Goal: Book appointment/travel/reservation

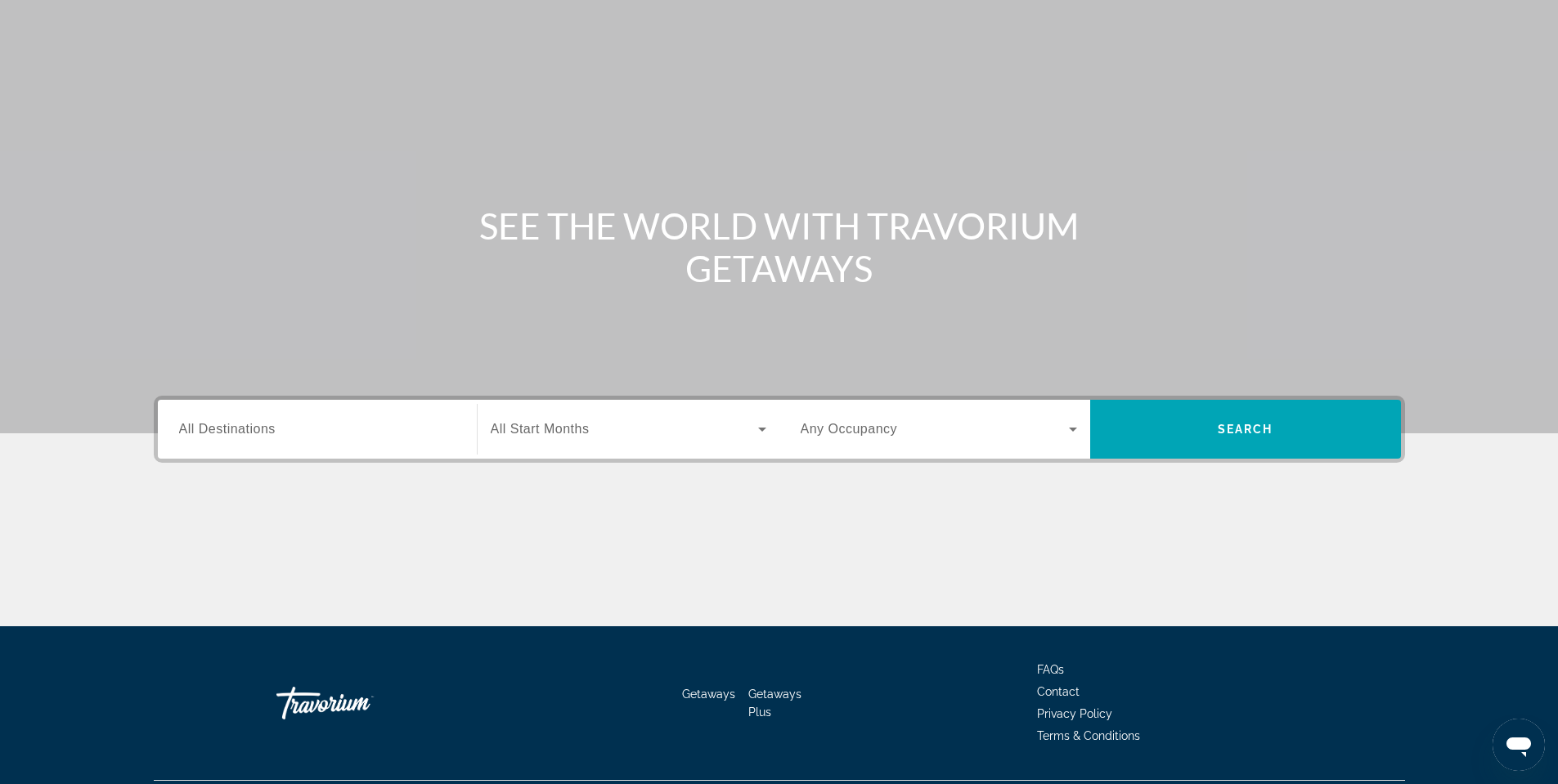
scroll to position [82, 0]
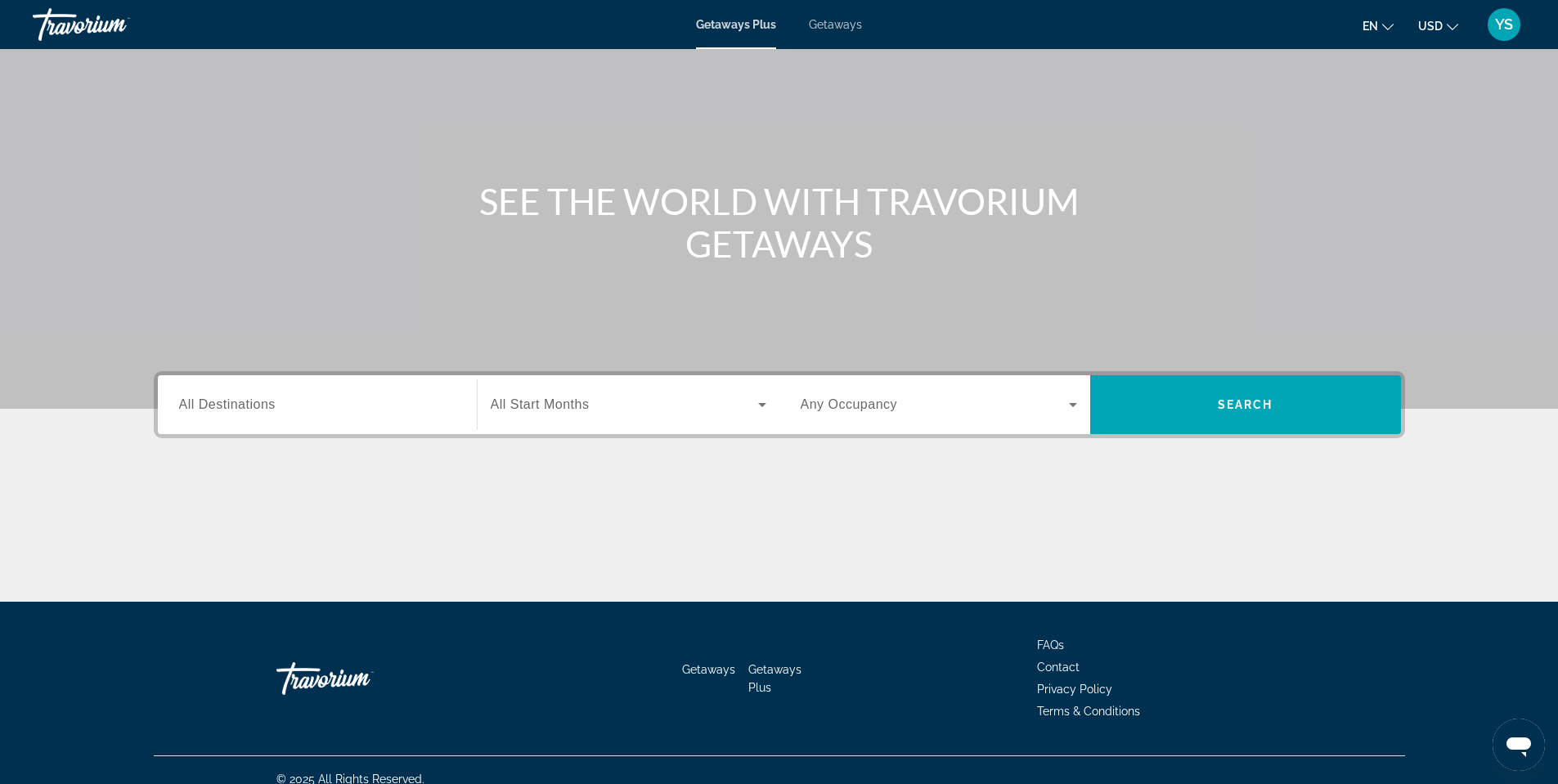
click at [272, 404] on span "All Destinations" at bounding box center [227, 404] width 96 height 14
click at [272, 404] on input "Destination All Destinations" at bounding box center [317, 405] width 276 height 19
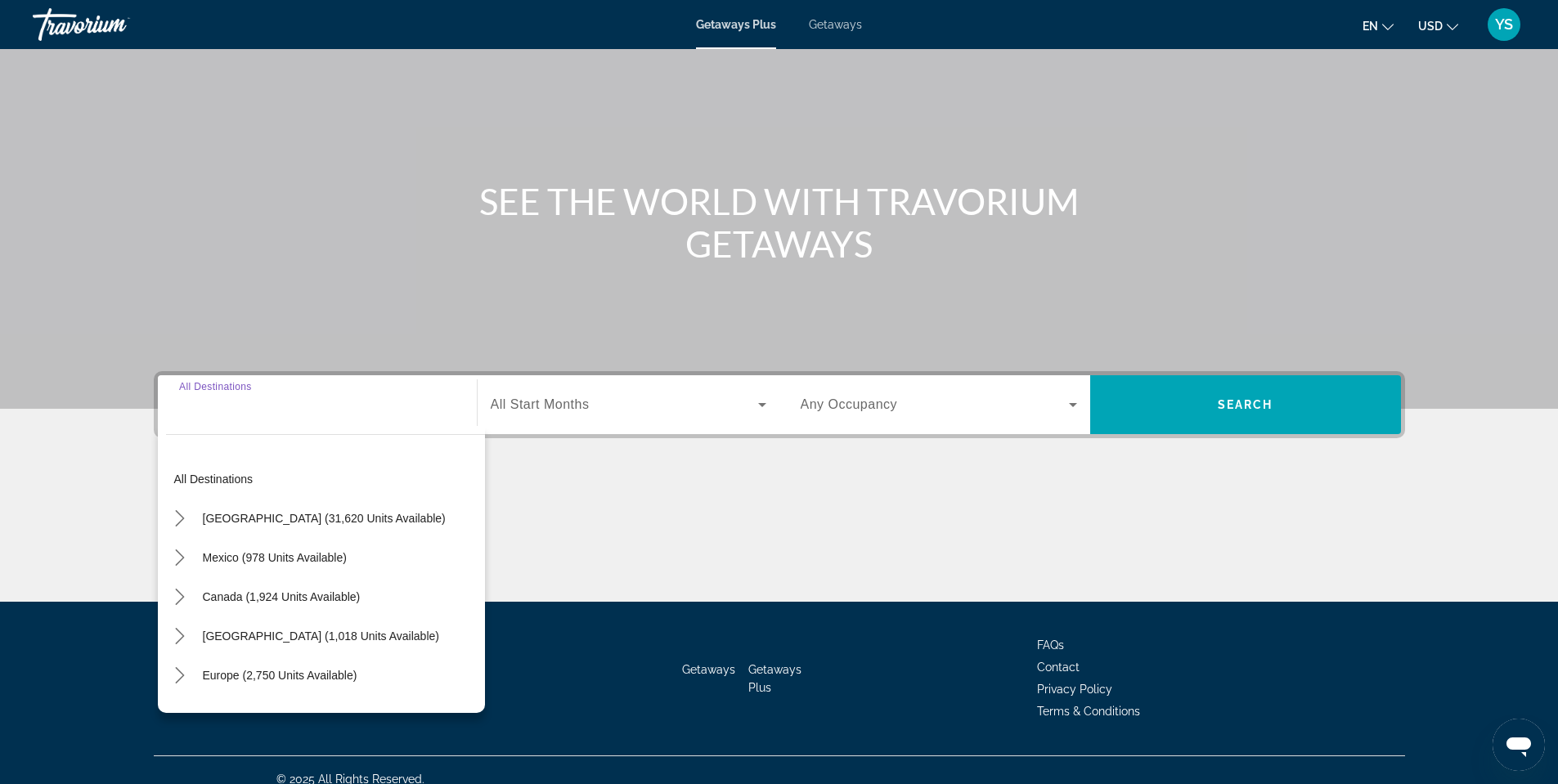
scroll to position [100, 0]
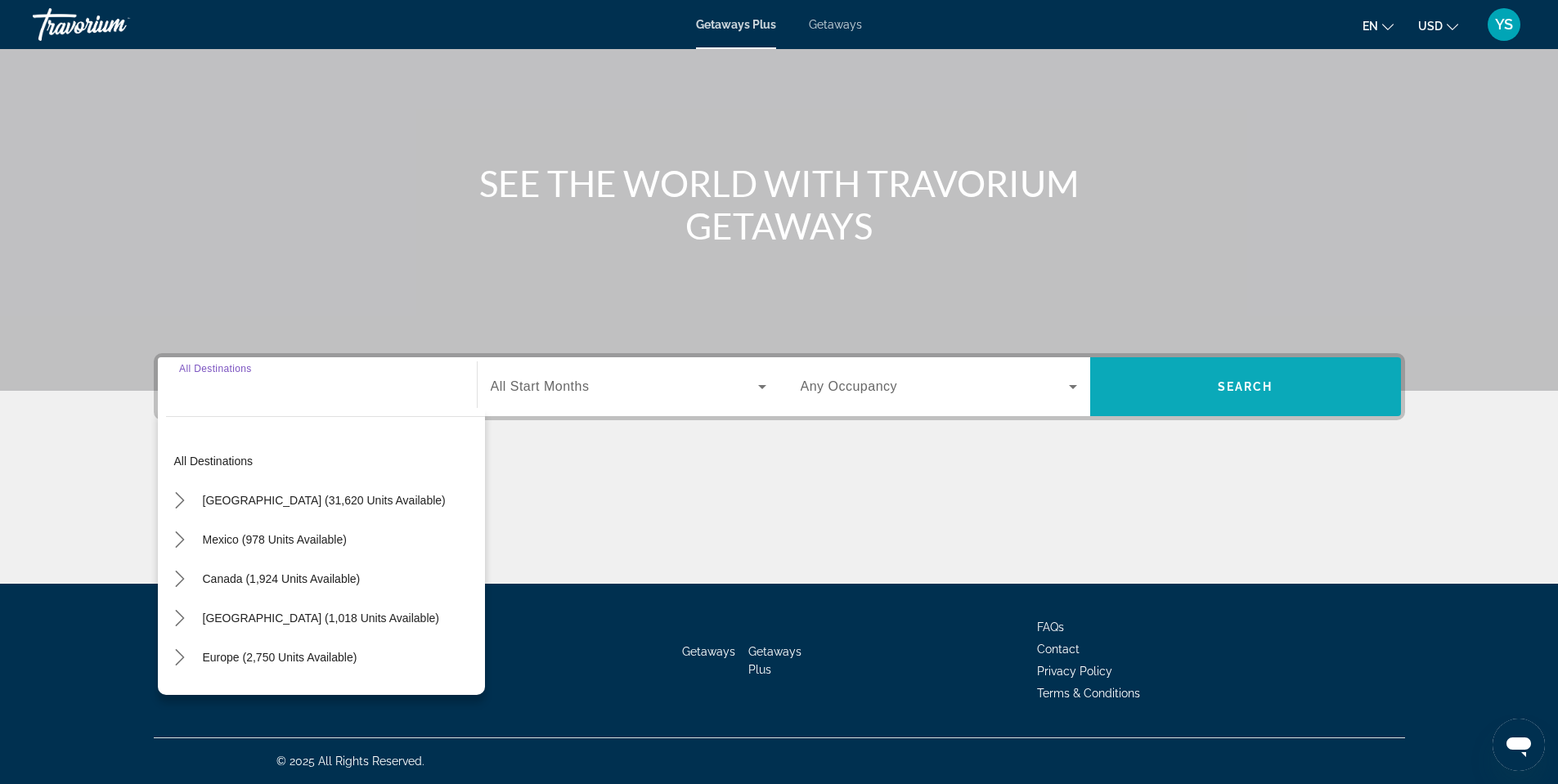
click at [1314, 381] on span "Search" at bounding box center [1246, 387] width 311 height 39
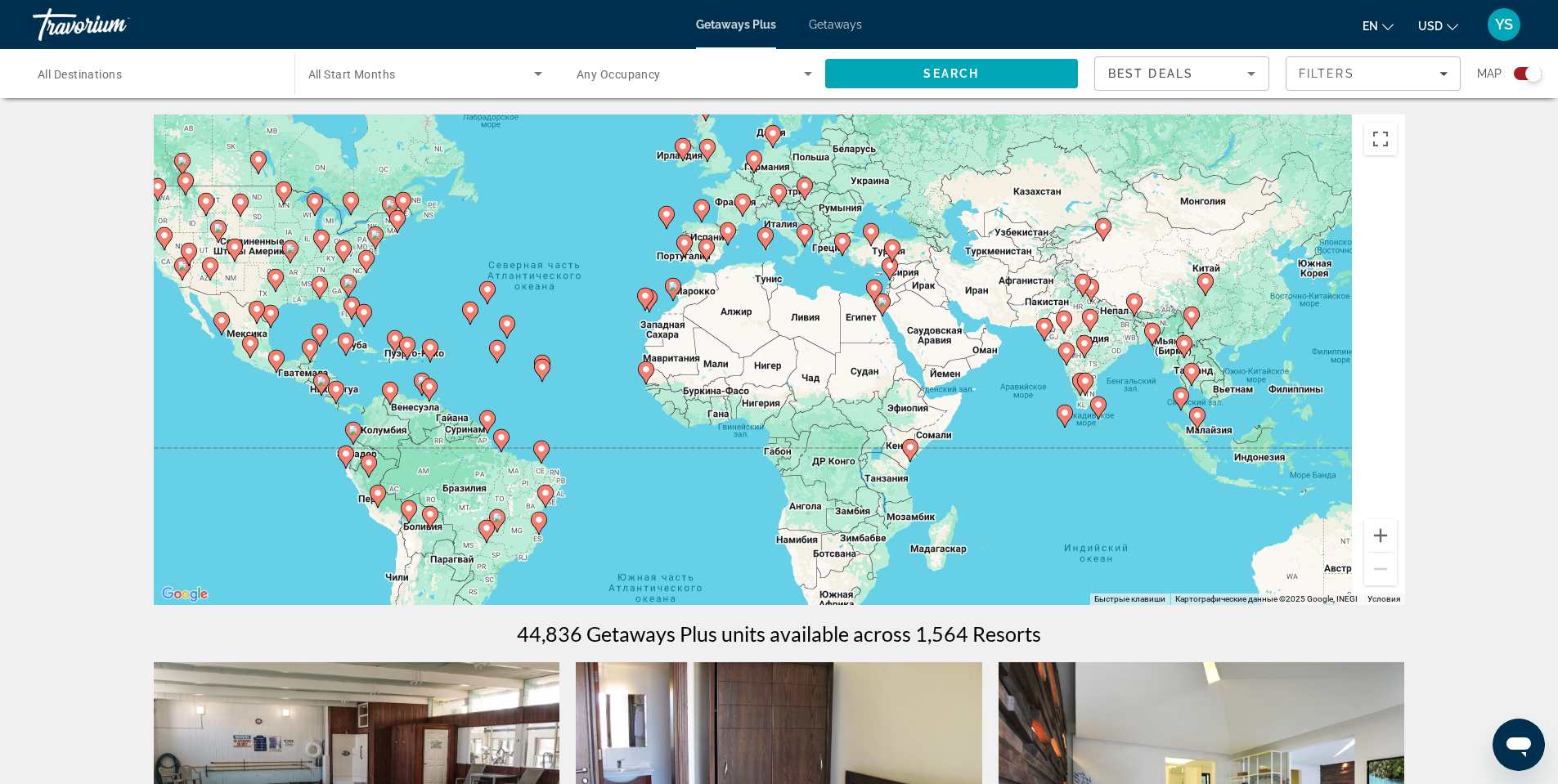
drag, startPoint x: 1201, startPoint y: 464, endPoint x: 990, endPoint y: 406, distance: 218.8
click at [1011, 410] on div "Чтобы активировать перетаскивание с помощью клавиатуры, нажмите Alt + Ввод. Пос…" at bounding box center [779, 360] width 1252 height 490
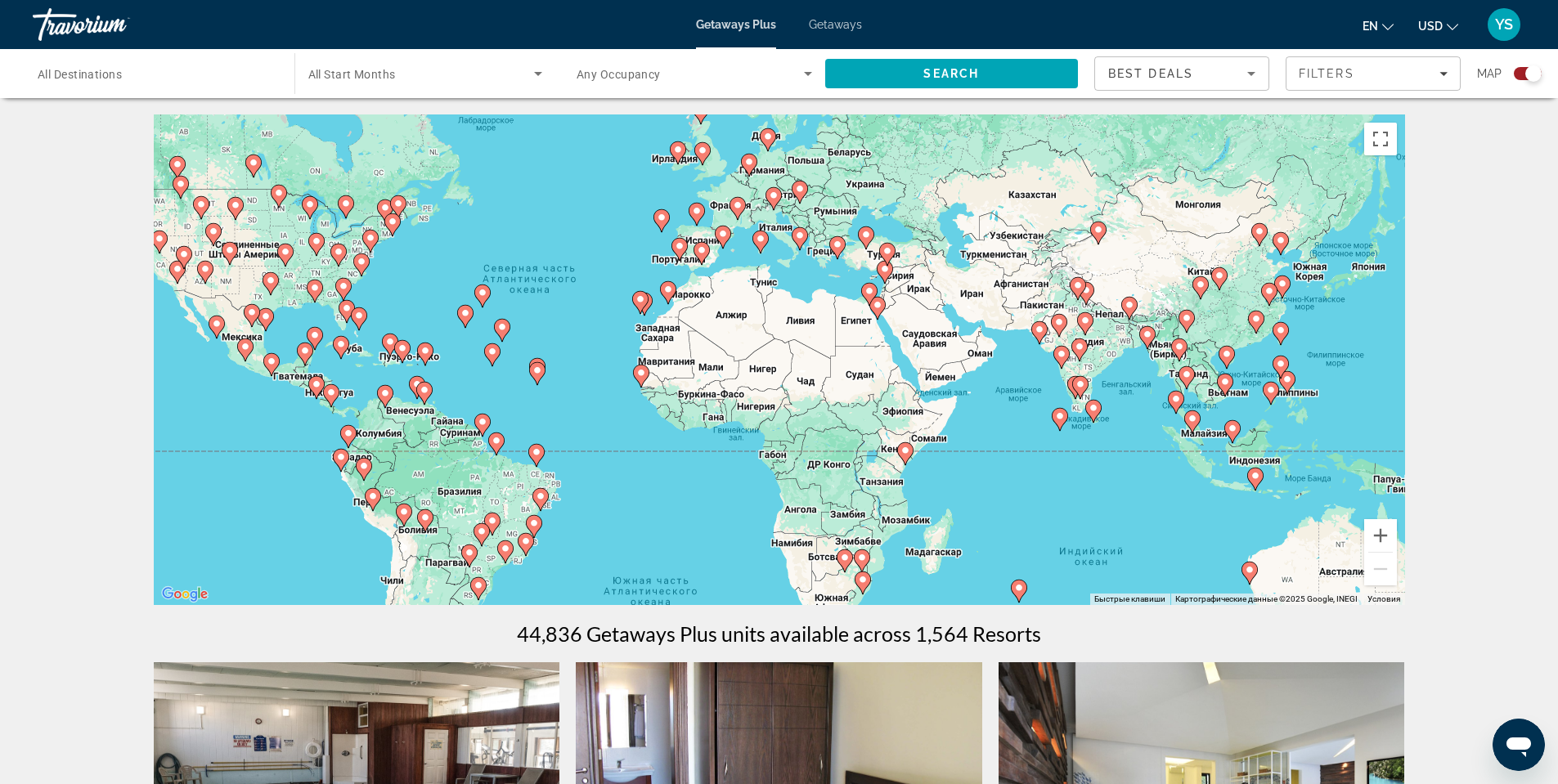
click at [878, 309] on image "Main content" at bounding box center [877, 304] width 10 height 10
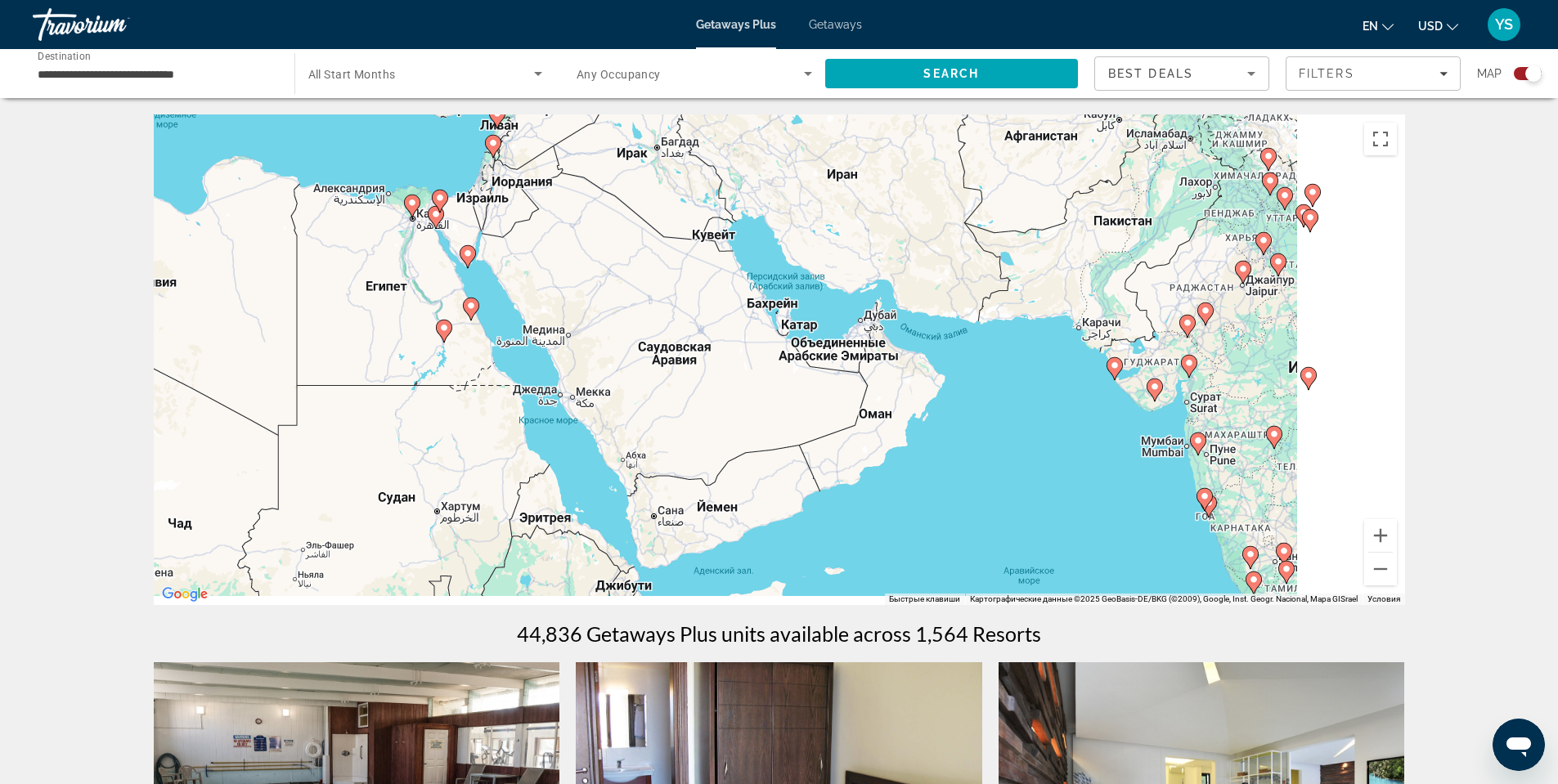
drag, startPoint x: 841, startPoint y: 376, endPoint x: 420, endPoint y: 349, distance: 421.9
click at [359, 325] on div "Чтобы активировать перетаскивание с помощью клавиатуры, нажмите Alt + Ввод. Пос…" at bounding box center [779, 360] width 1252 height 490
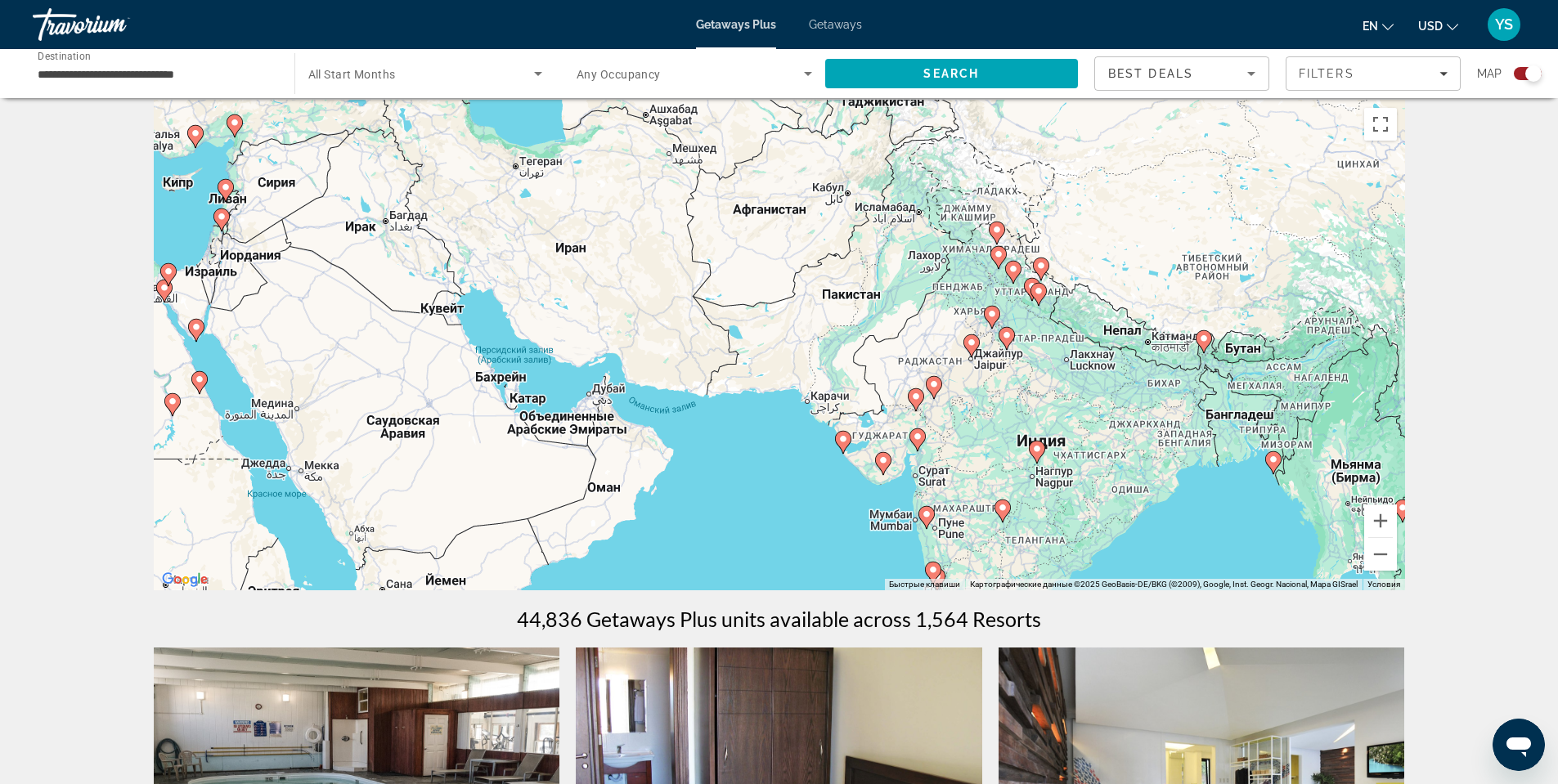
scroll to position [163, 0]
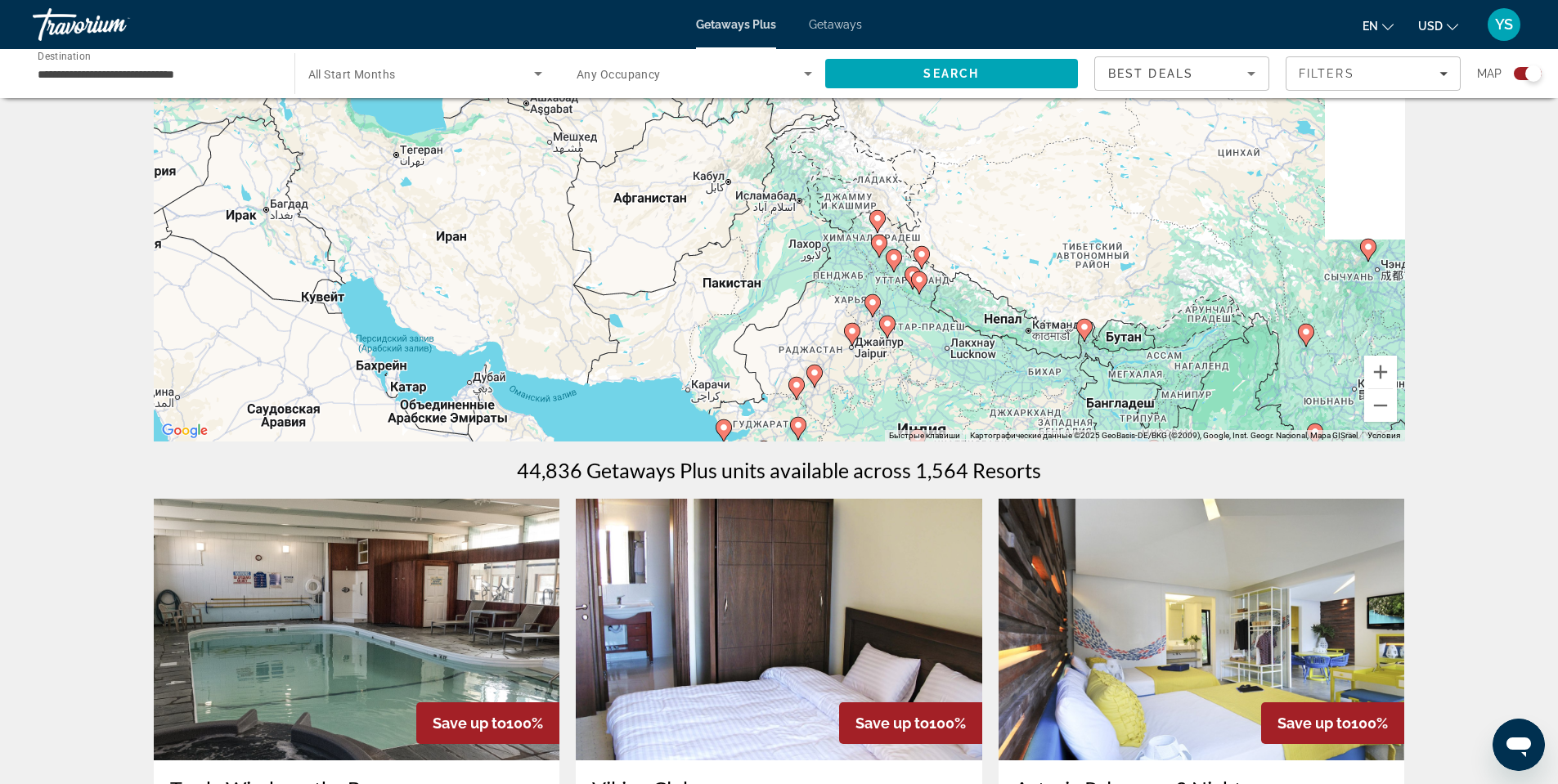
drag, startPoint x: 999, startPoint y: 296, endPoint x: 881, endPoint y: 421, distance: 171.9
click at [868, 438] on div "Чтобы активировать перетаскивание с помощью клавиатуры, нажмите Alt + Ввод. Пос…" at bounding box center [779, 196] width 1252 height 490
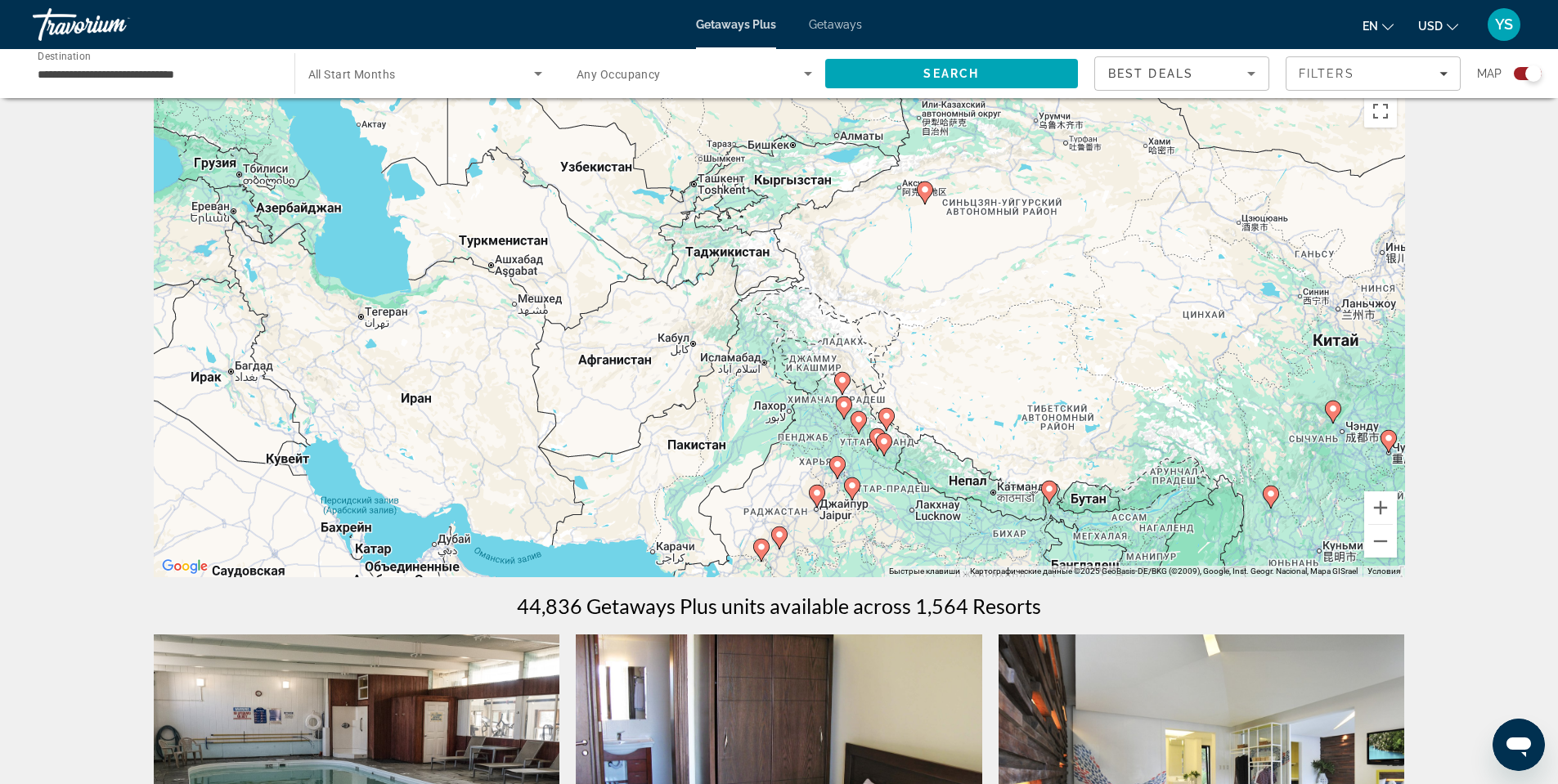
scroll to position [0, 0]
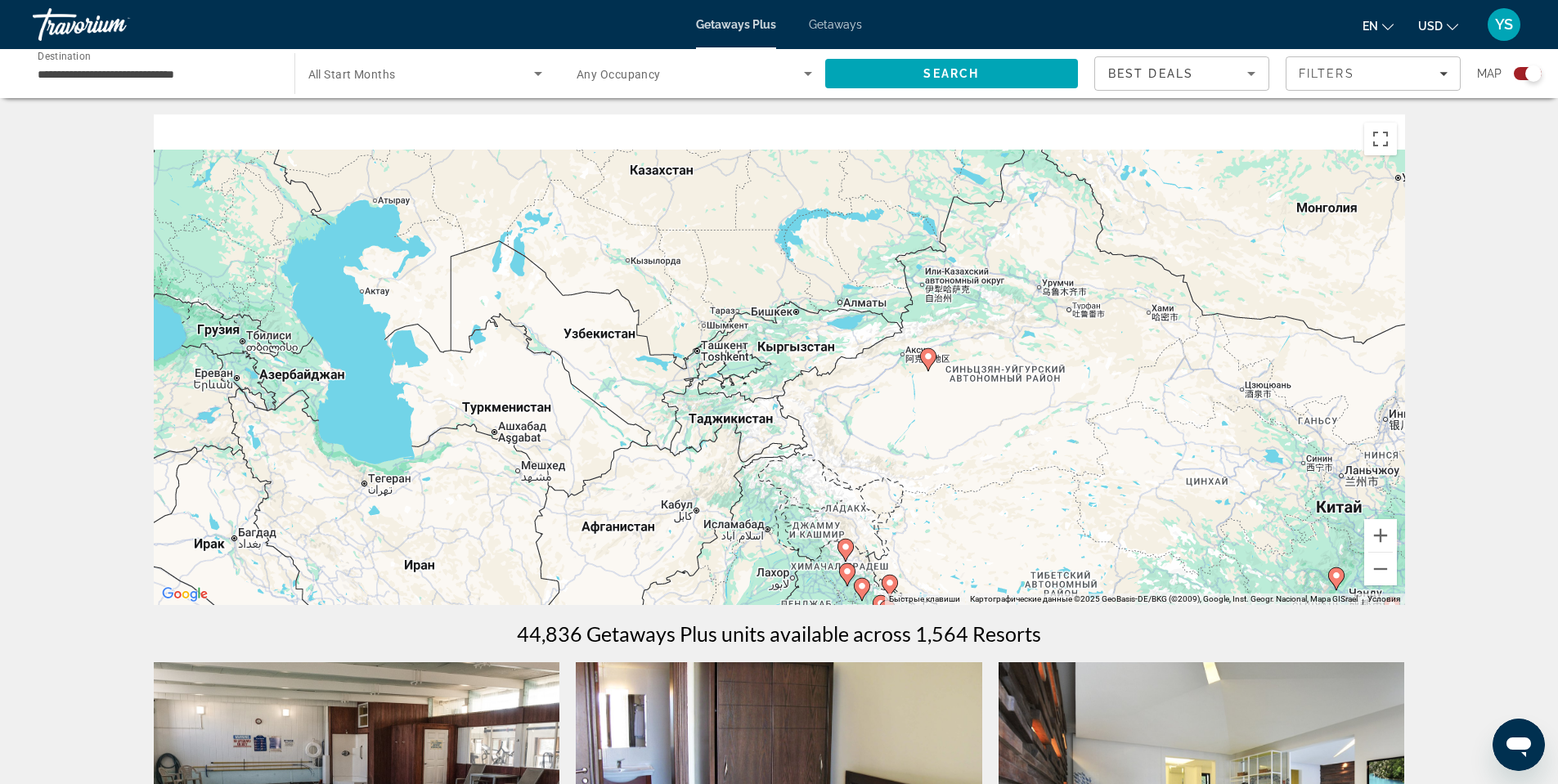
drag, startPoint x: 1078, startPoint y: 364, endPoint x: 1083, endPoint y: 508, distance: 144.1
click at [1083, 508] on div "Чтобы активировать перетаскивание с помощью клавиатуры, нажмите Alt + Ввод. Пос…" at bounding box center [779, 360] width 1252 height 490
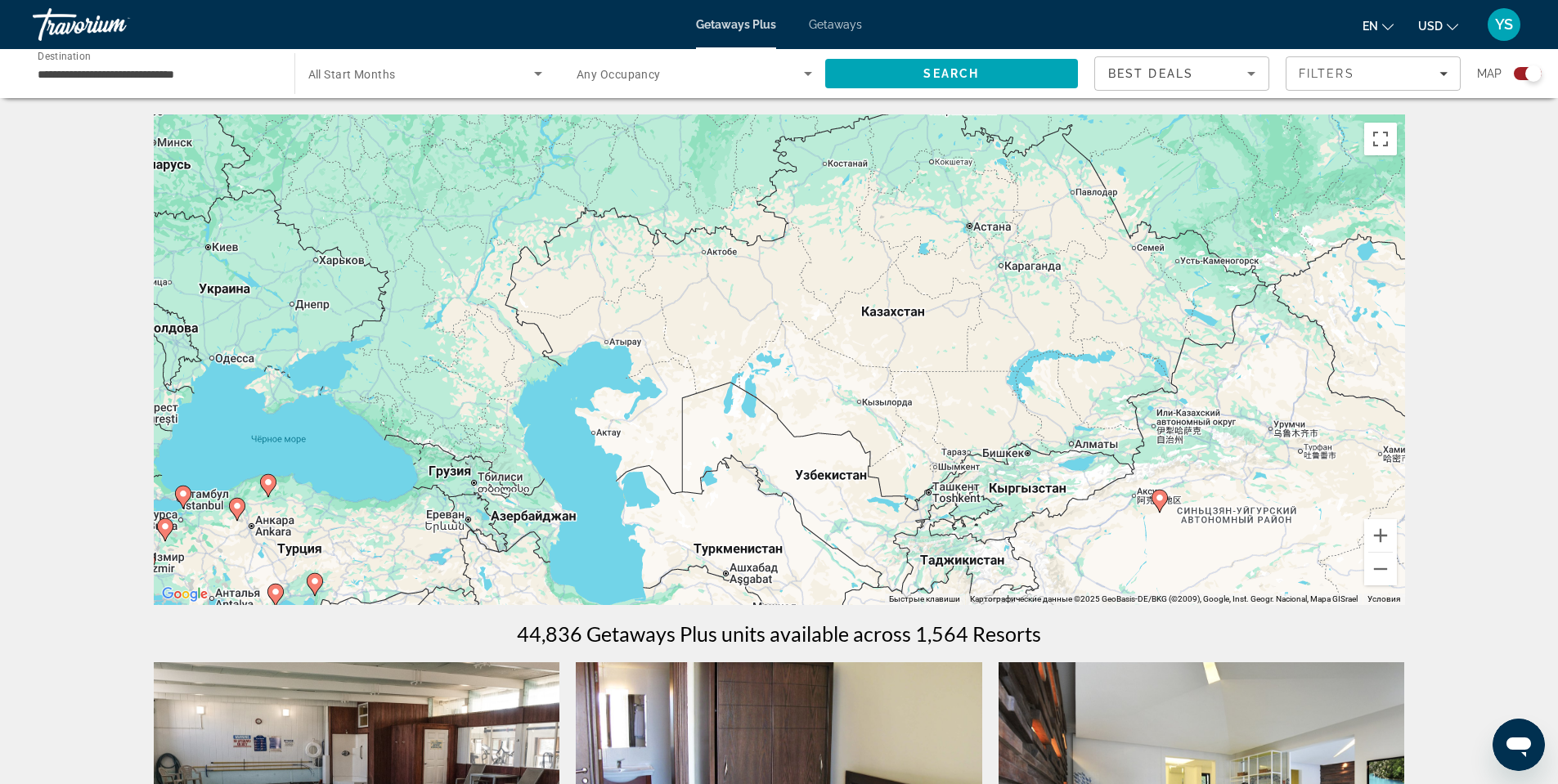
drag, startPoint x: 890, startPoint y: 346, endPoint x: 1122, endPoint y: 478, distance: 266.9
click at [1122, 478] on div "Чтобы активировать перетаскивание с помощью клавиатуры, нажмите Alt + Ввод. Пос…" at bounding box center [779, 360] width 1252 height 490
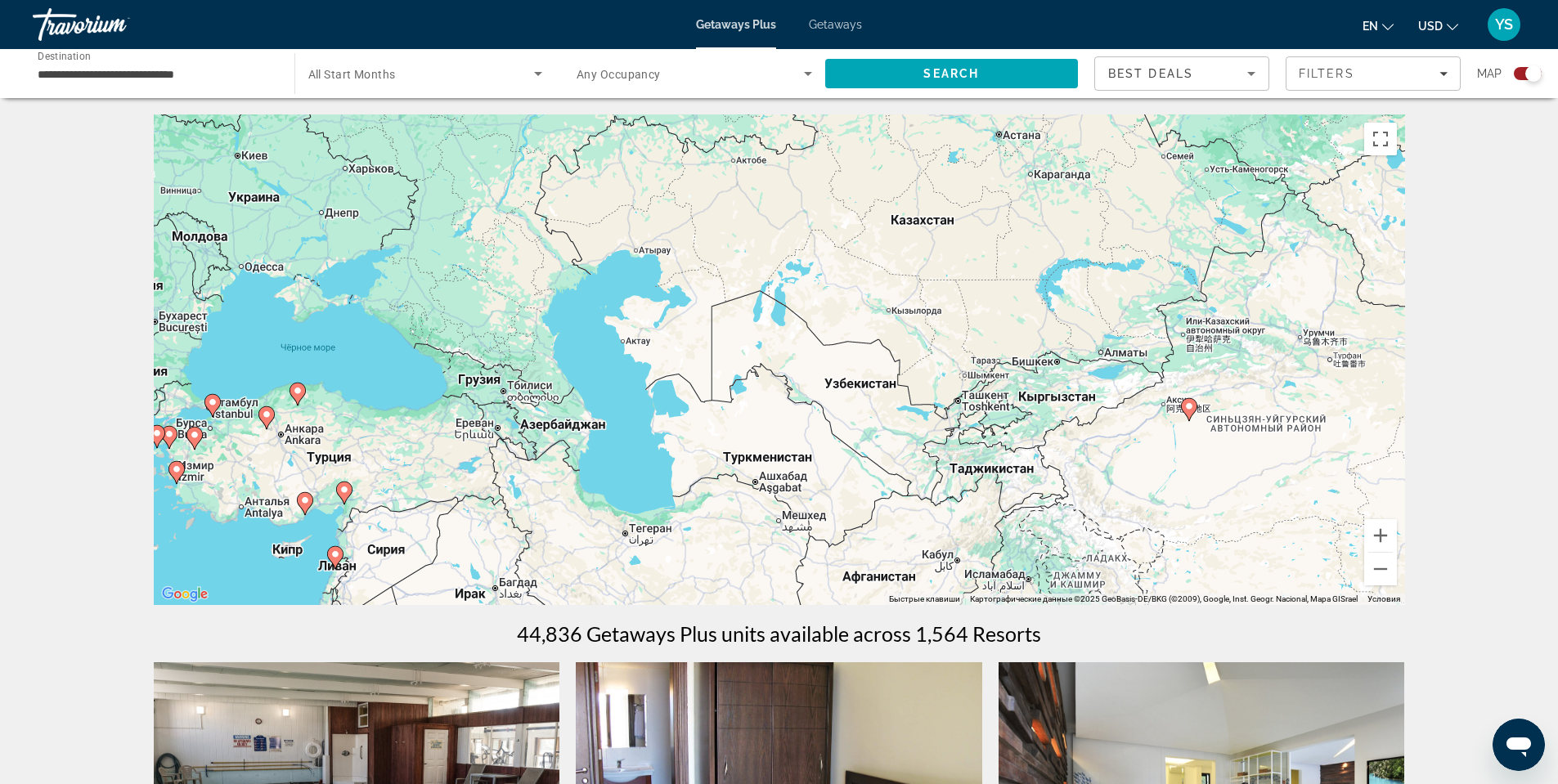
drag, startPoint x: 949, startPoint y: 429, endPoint x: 974, endPoint y: 310, distance: 121.6
click at [974, 310] on div "Чтобы активировать перетаскивание с помощью клавиатуры, нажмите Alt + Ввод. Пос…" at bounding box center [779, 360] width 1252 height 490
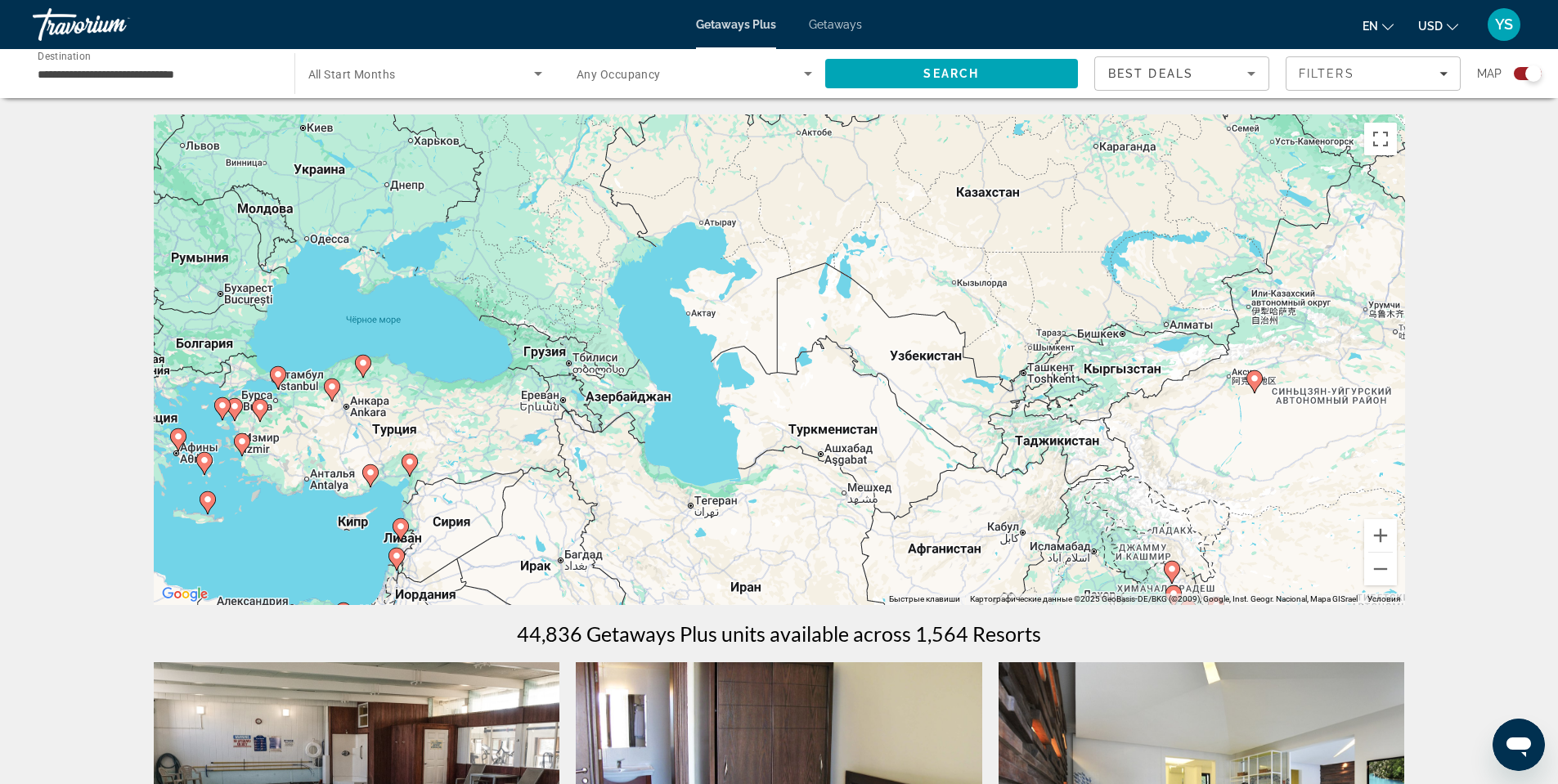
drag, startPoint x: 989, startPoint y: 315, endPoint x: 1225, endPoint y: 394, distance: 248.9
click at [1190, 388] on div "Чтобы активировать перетаскивание с помощью клавиатуры, нажмите Alt + Ввод. Пос…" at bounding box center [779, 360] width 1252 height 490
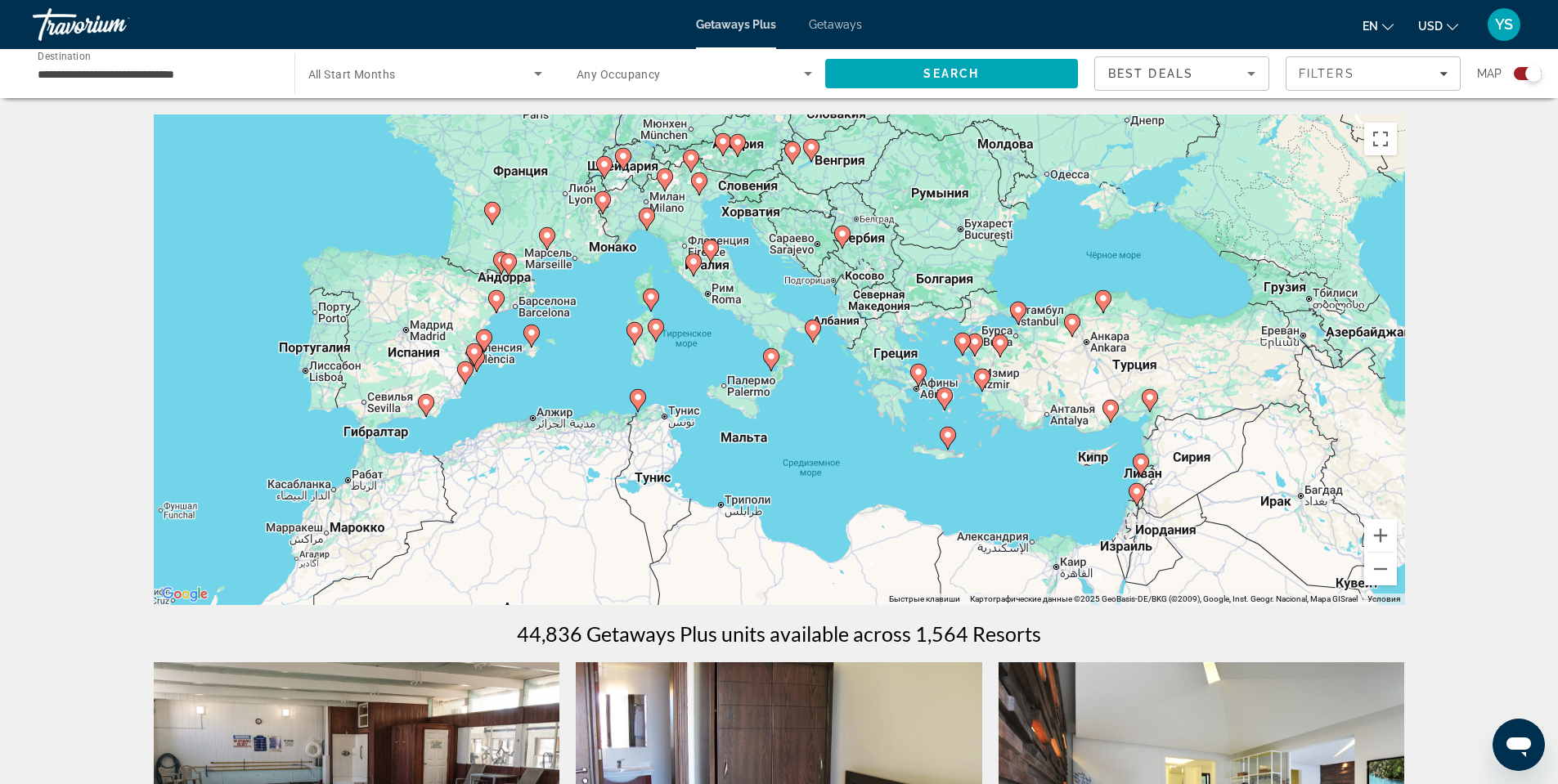
drag, startPoint x: 626, startPoint y: 235, endPoint x: 1099, endPoint y: 97, distance: 492.7
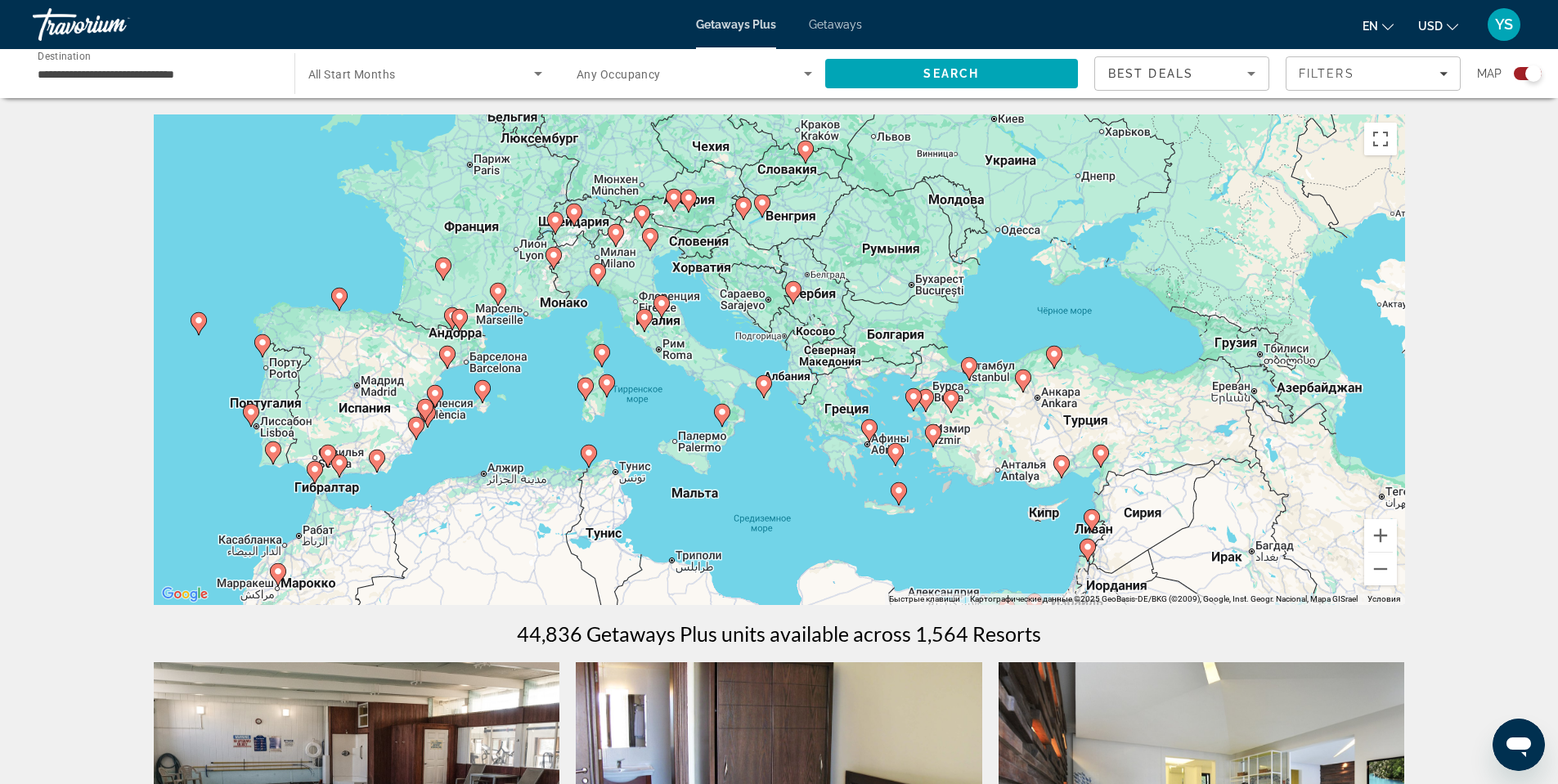
drag, startPoint x: 845, startPoint y: 270, endPoint x: 774, endPoint y: 318, distance: 85.7
click at [775, 315] on div "Чтобы активировать перетаскивание с помощью клавиатуры, нажмите Alt + Ввод. Пос…" at bounding box center [779, 360] width 1252 height 490
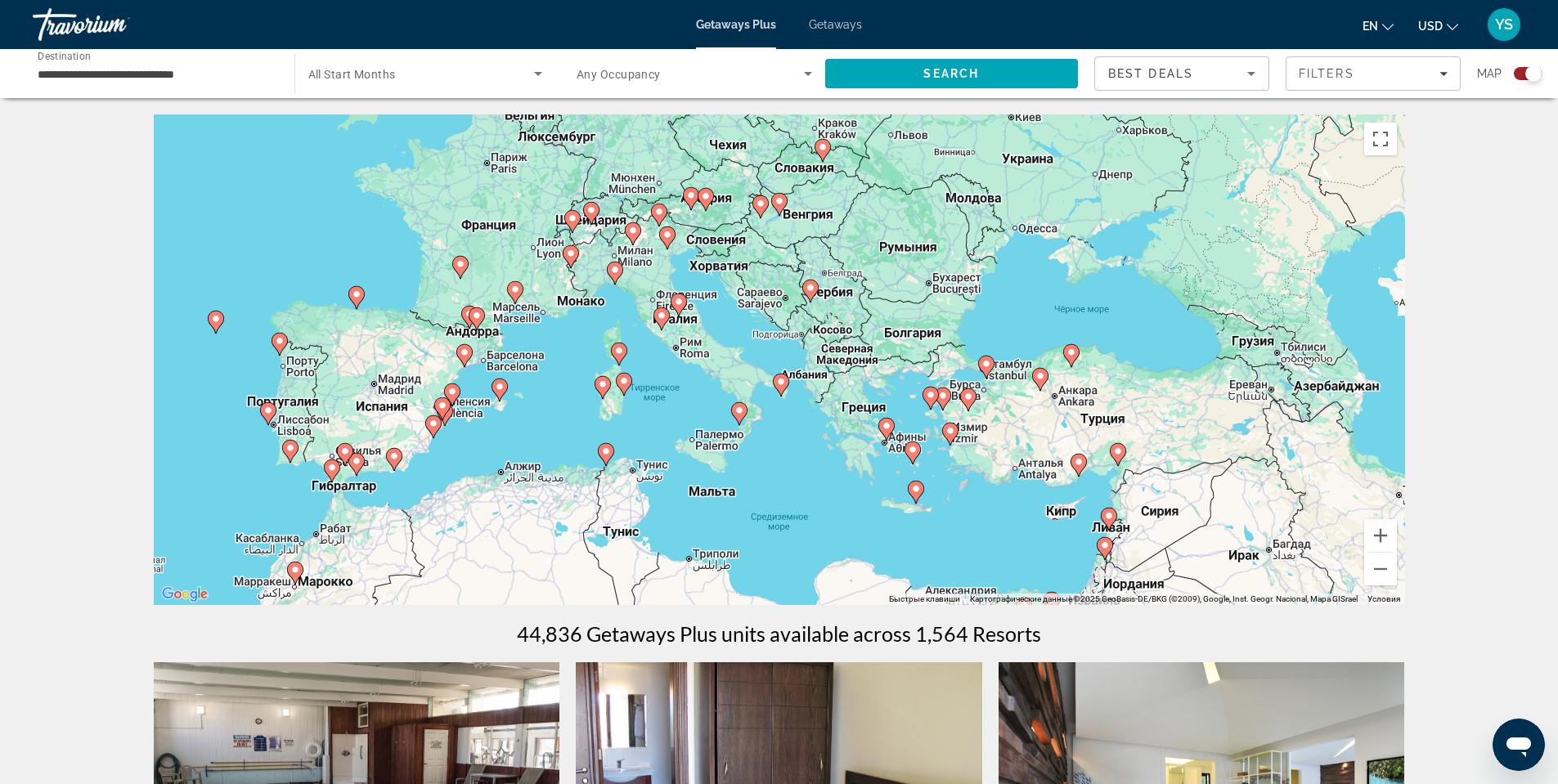
drag, startPoint x: 995, startPoint y: 308, endPoint x: 1017, endPoint y: 305, distance: 22.2
click at [1017, 305] on div "Чтобы активировать перетаскивание с помощью клавиатуры, нажмите Alt + Ввод. Пос…" at bounding box center [779, 360] width 1252 height 490
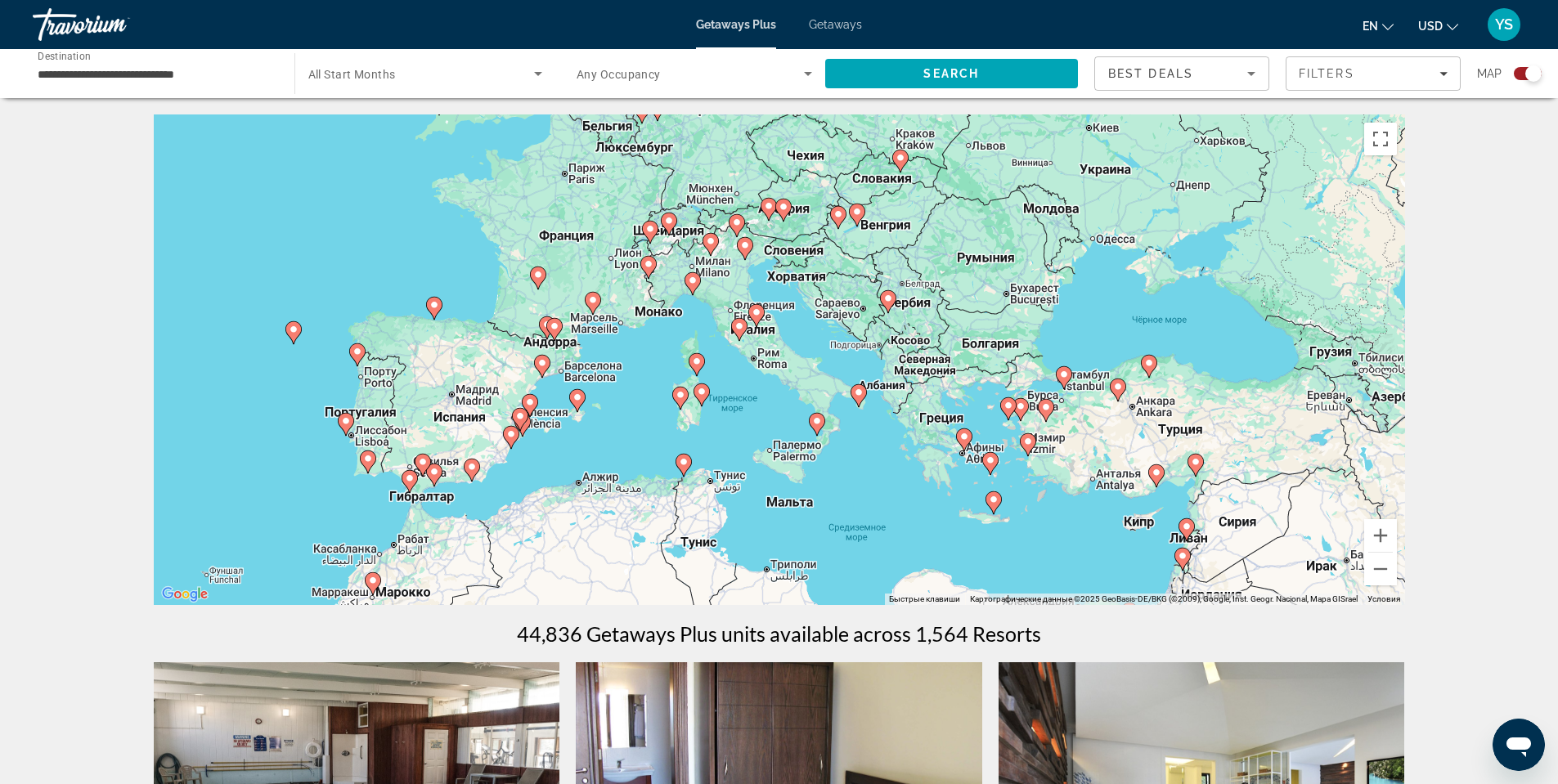
drag, startPoint x: 738, startPoint y: 319, endPoint x: 818, endPoint y: 343, distance: 83.5
click at [818, 343] on div "Чтобы активировать перетаскивание с помощью клавиатуры, нажмите Alt + Ввод. Пос…" at bounding box center [779, 360] width 1252 height 490
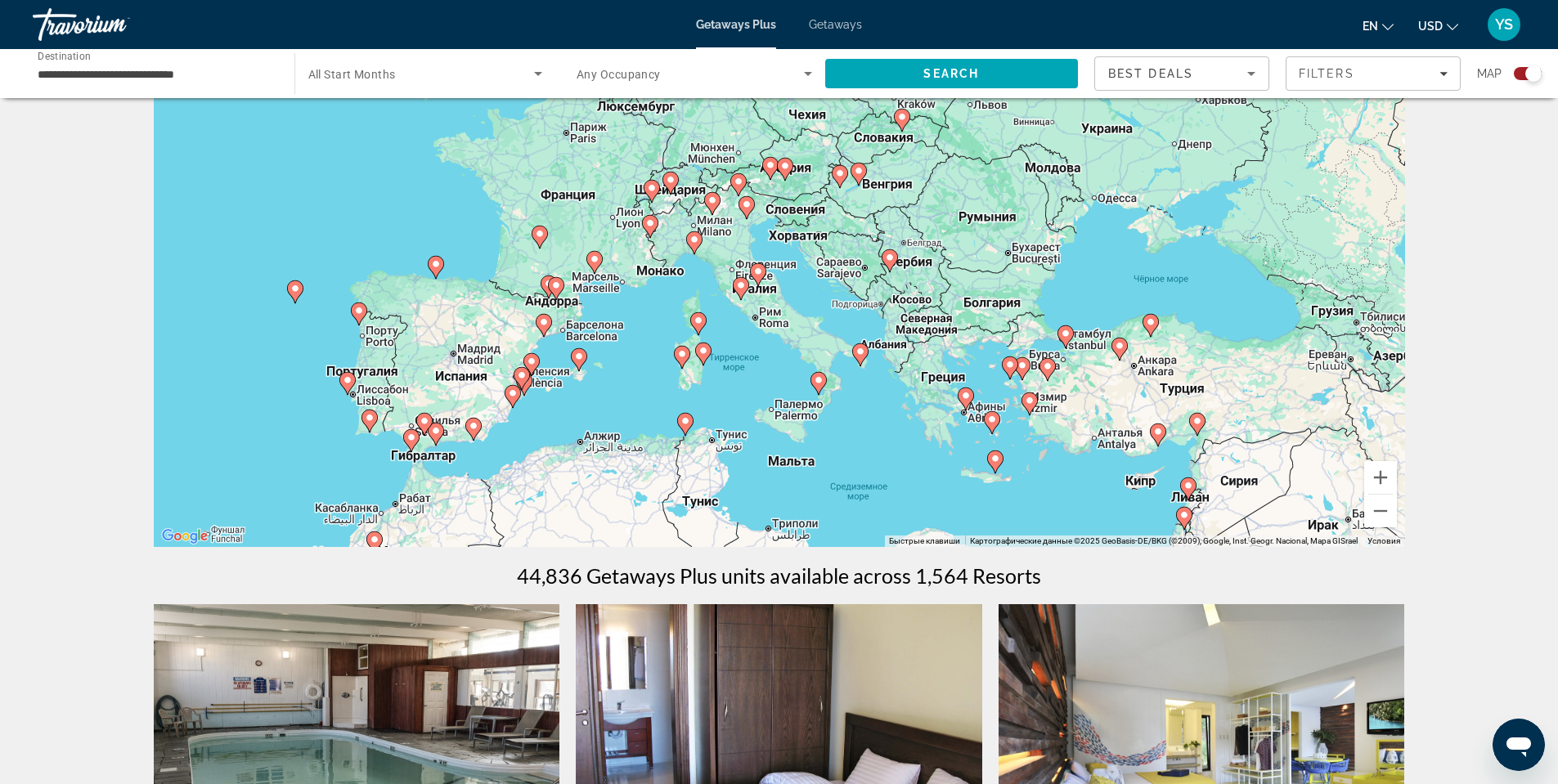
scroll to position [82, 0]
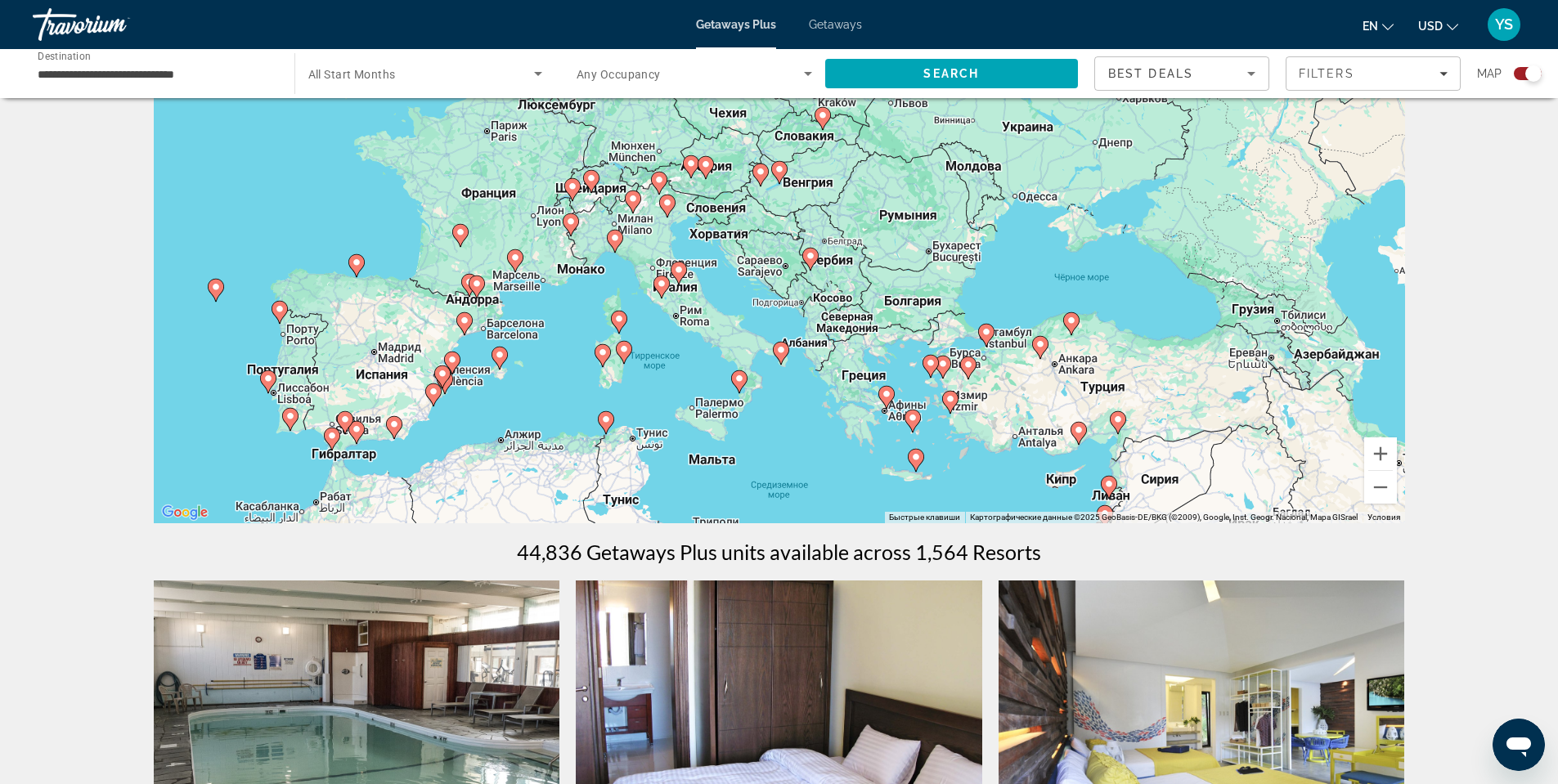
drag, startPoint x: 878, startPoint y: 327, endPoint x: 806, endPoint y: 354, distance: 76.9
click at [806, 354] on div "Чтобы активировать перетаскивание с помощью клавиатуры, нажмите Alt + Ввод. Пос…" at bounding box center [779, 277] width 1252 height 490
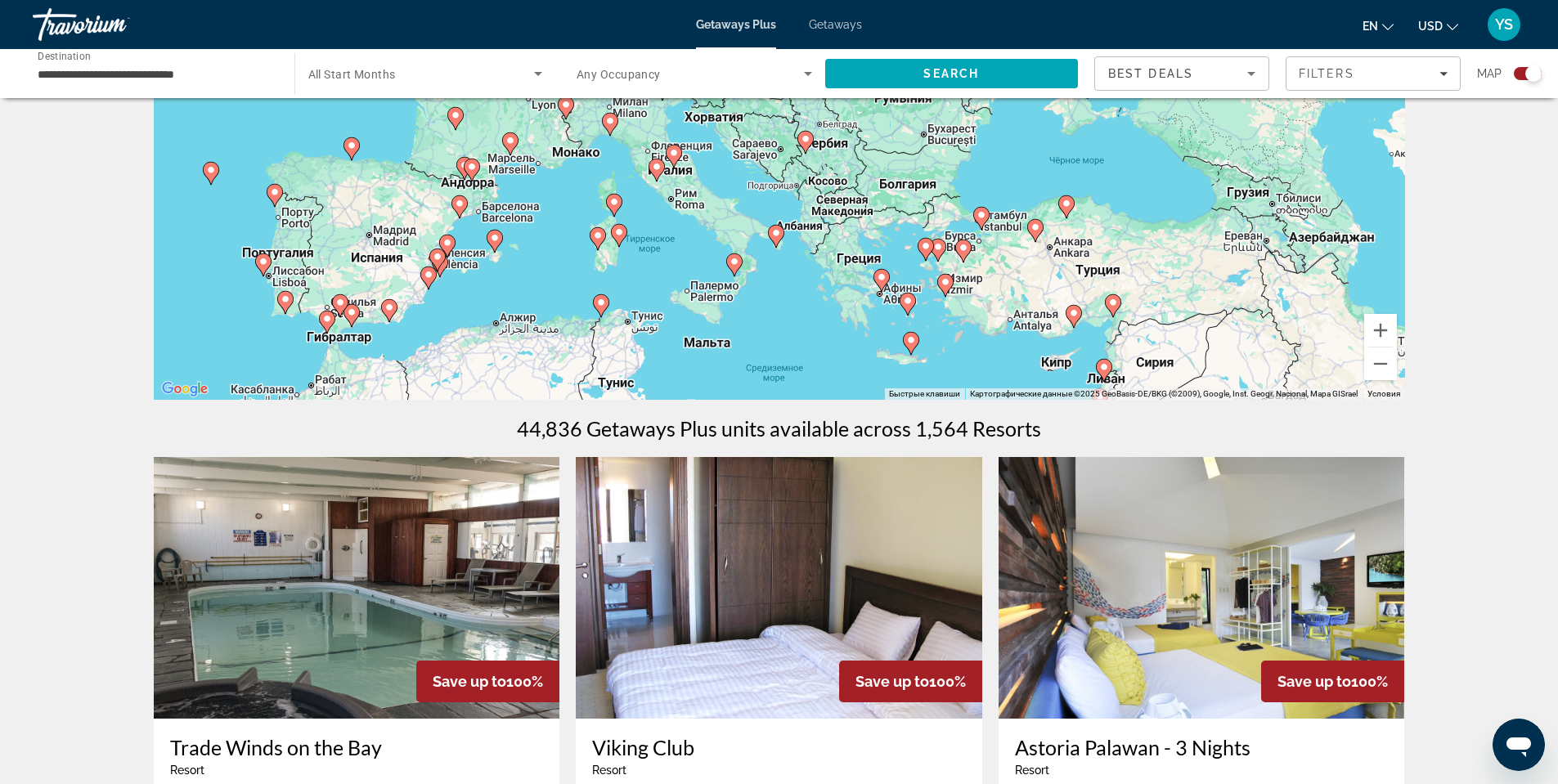
scroll to position [246, 0]
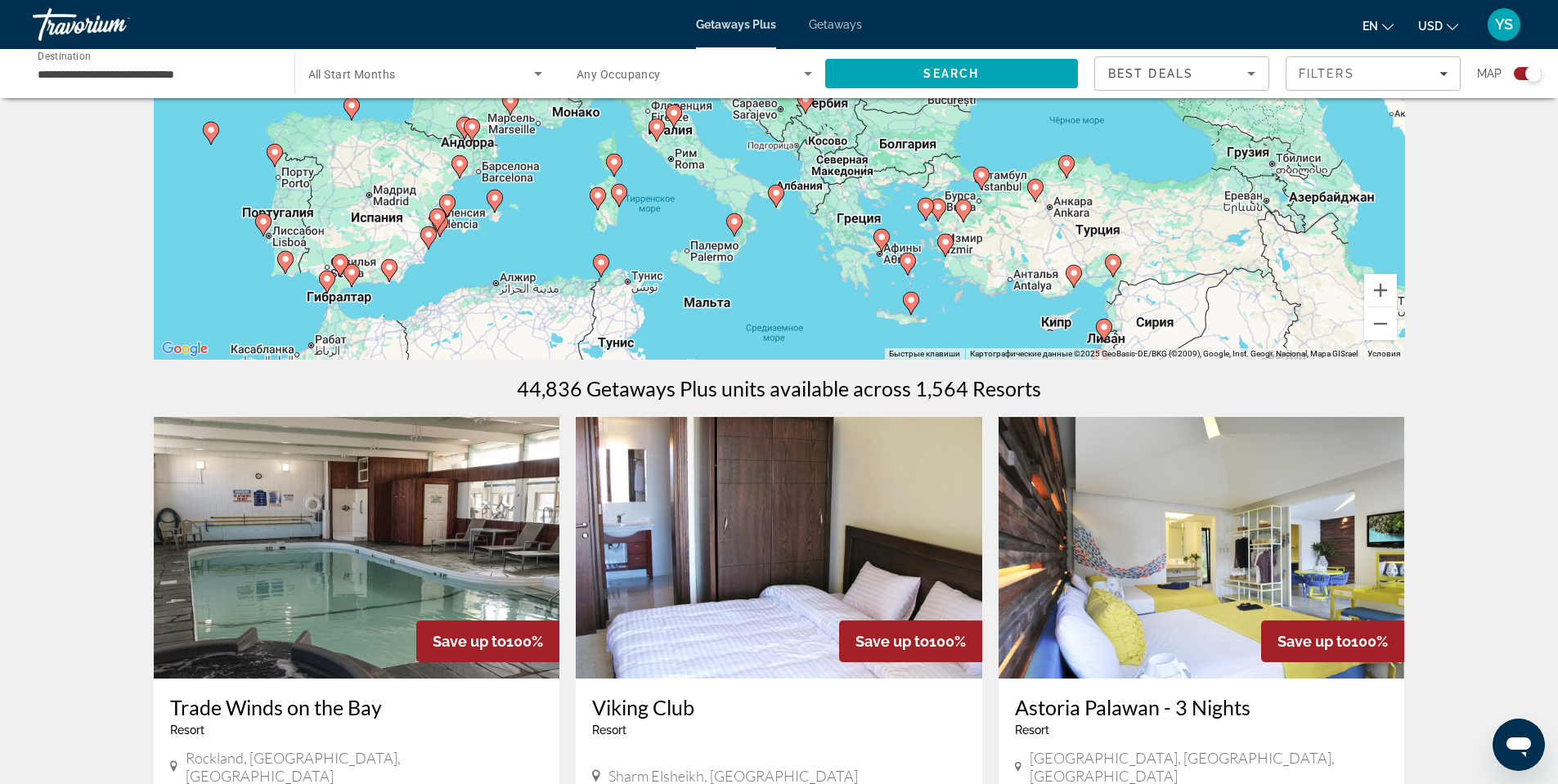
click at [1071, 172] on gmp-advanced-marker "Main content" at bounding box center [1067, 167] width 17 height 25
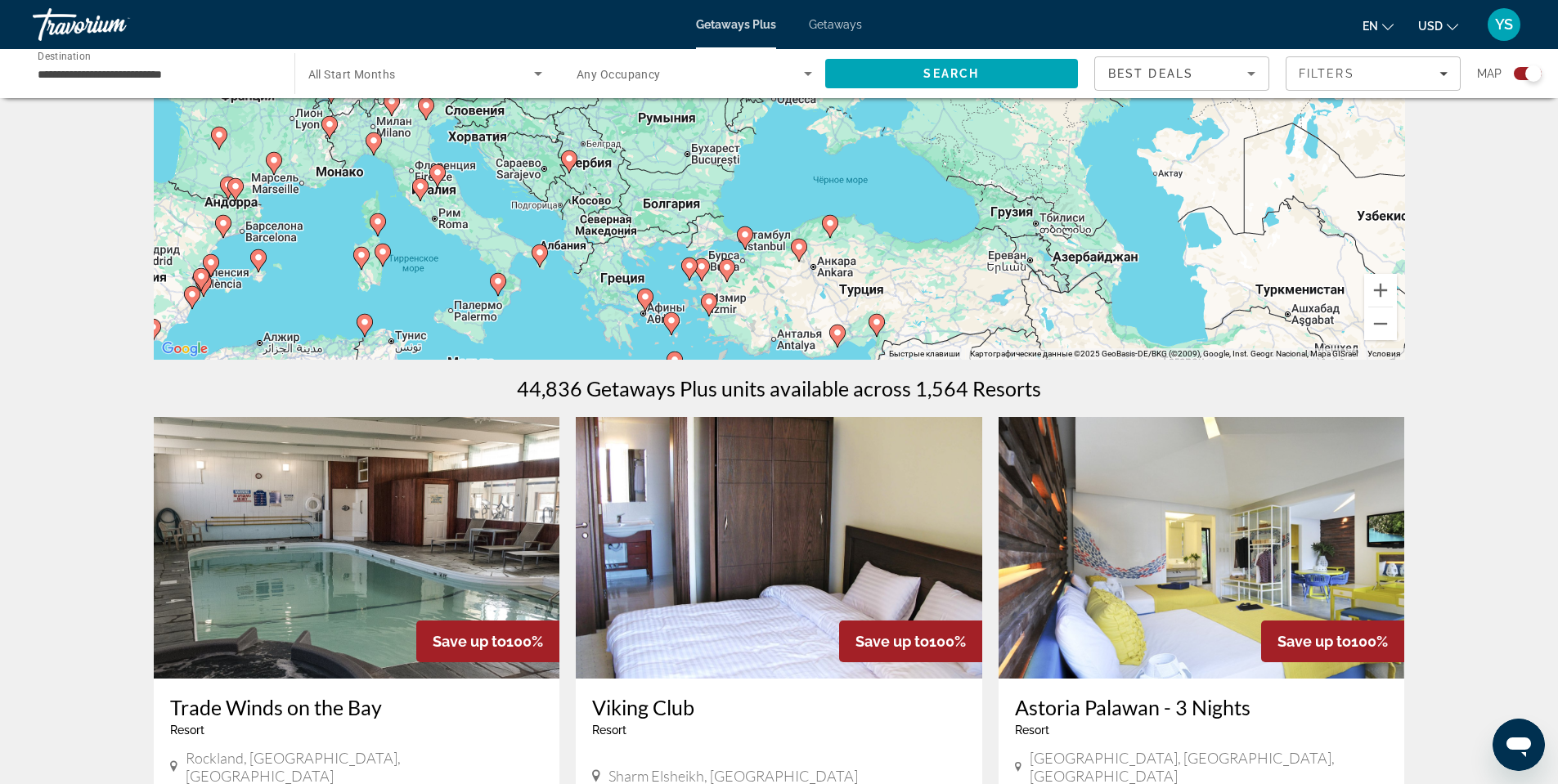
drag, startPoint x: 963, startPoint y: 199, endPoint x: 1018, endPoint y: 357, distance: 167.3
click at [1020, 355] on div "Чтобы активировать перетаскивание с помощью клавиатуры, нажмите Alt + Ввод. Пос…" at bounding box center [779, 114] width 1252 height 490
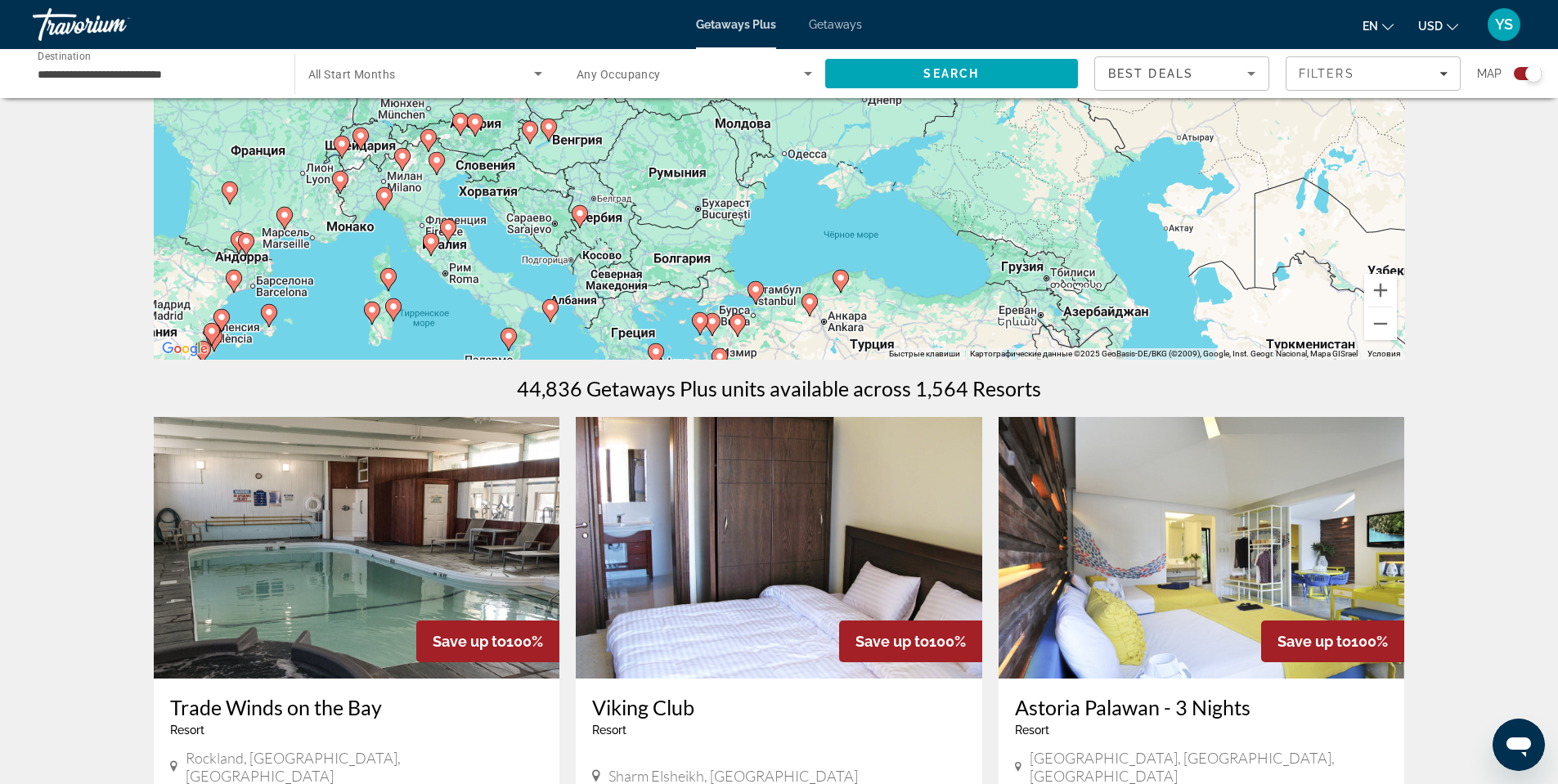
click at [840, 283] on icon "Main content" at bounding box center [840, 282] width 15 height 21
type input "**********"
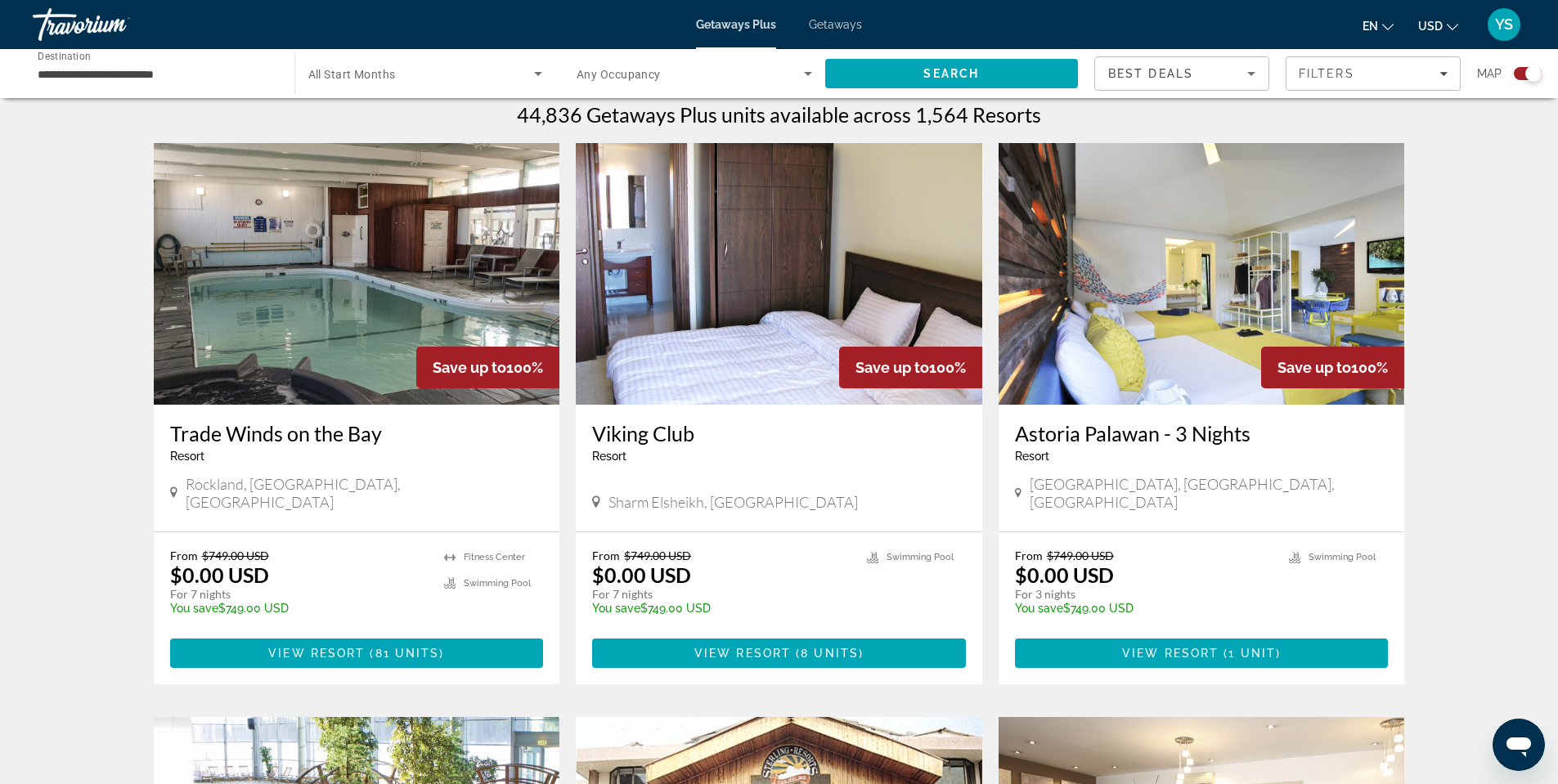
scroll to position [490, 0]
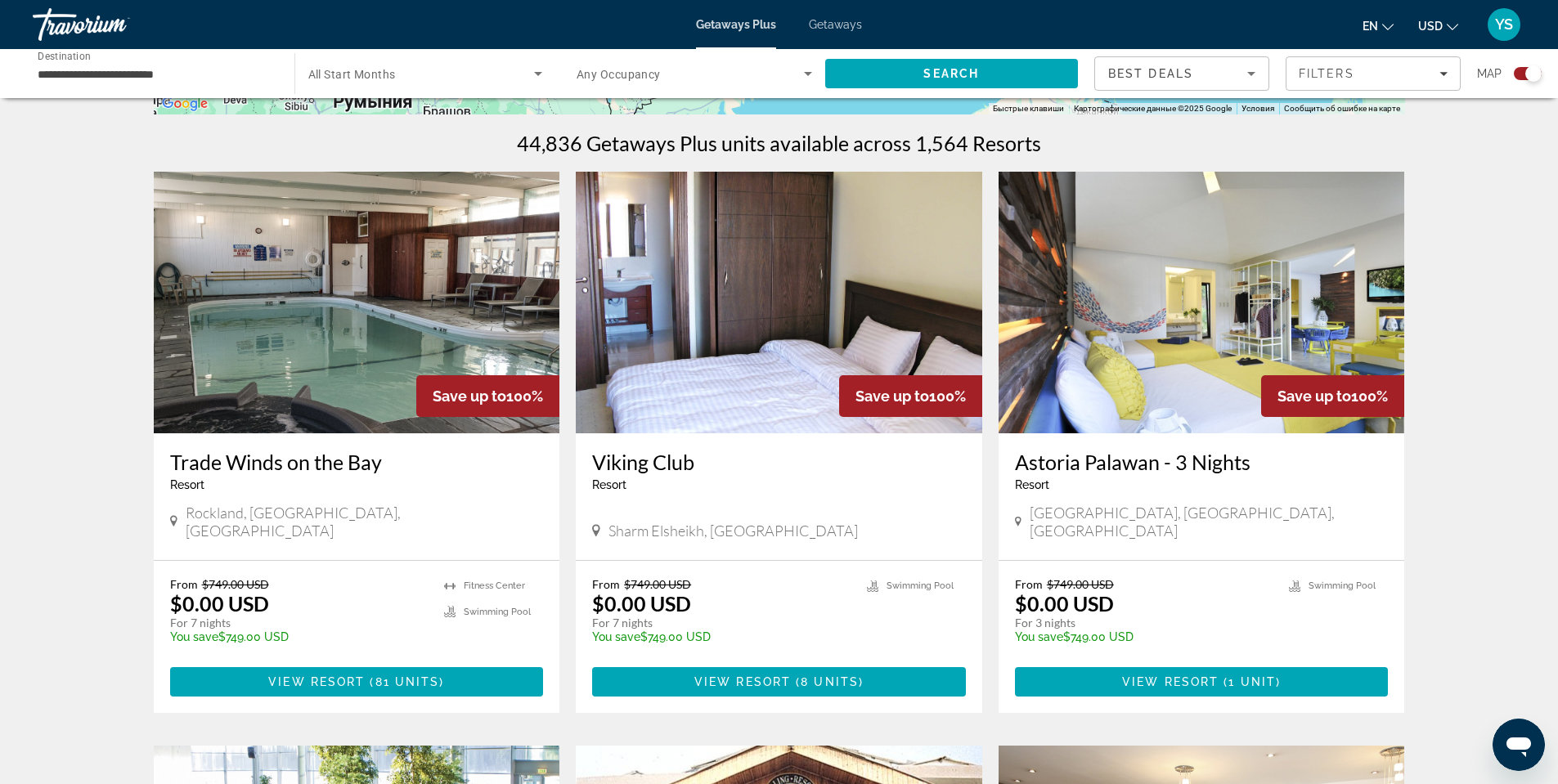
click at [790, 329] on img "Main content" at bounding box center [778, 303] width 406 height 261
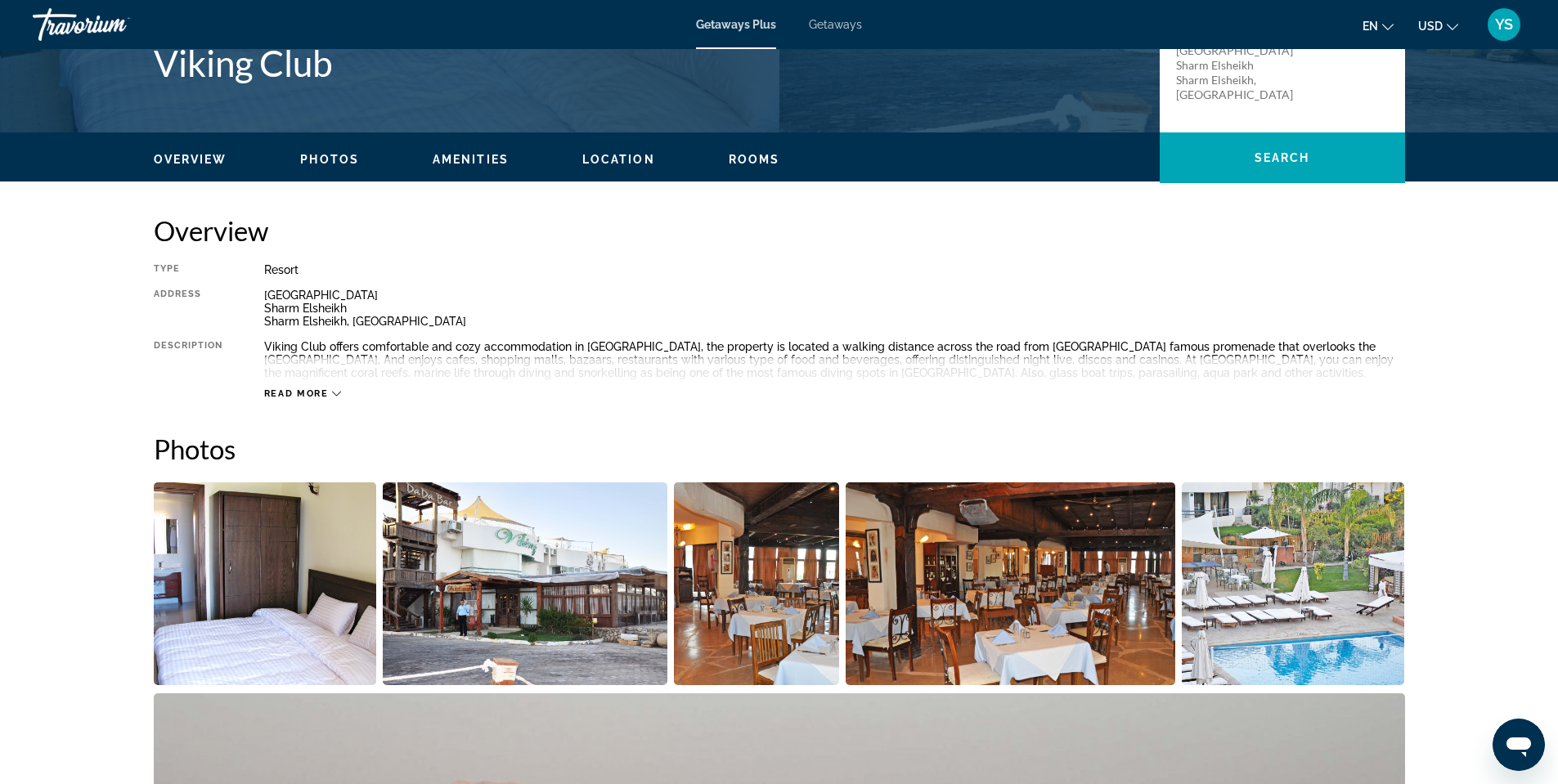
scroll to position [327, 0]
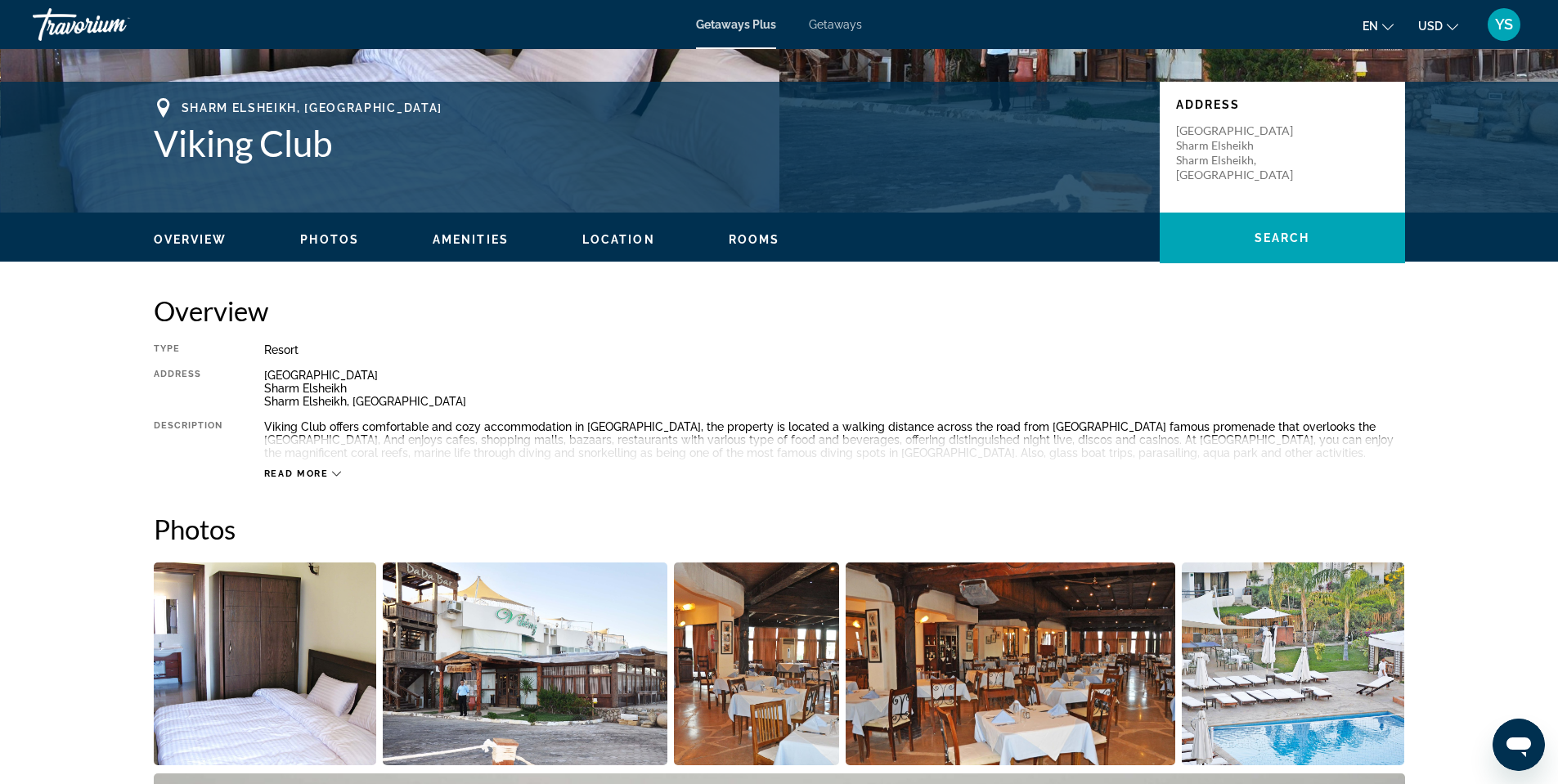
click at [308, 248] on div "Overview Photos Amenities Location Rooms Search" at bounding box center [779, 238] width 1317 height 51
click at [331, 244] on span "Photos" at bounding box center [329, 239] width 59 height 13
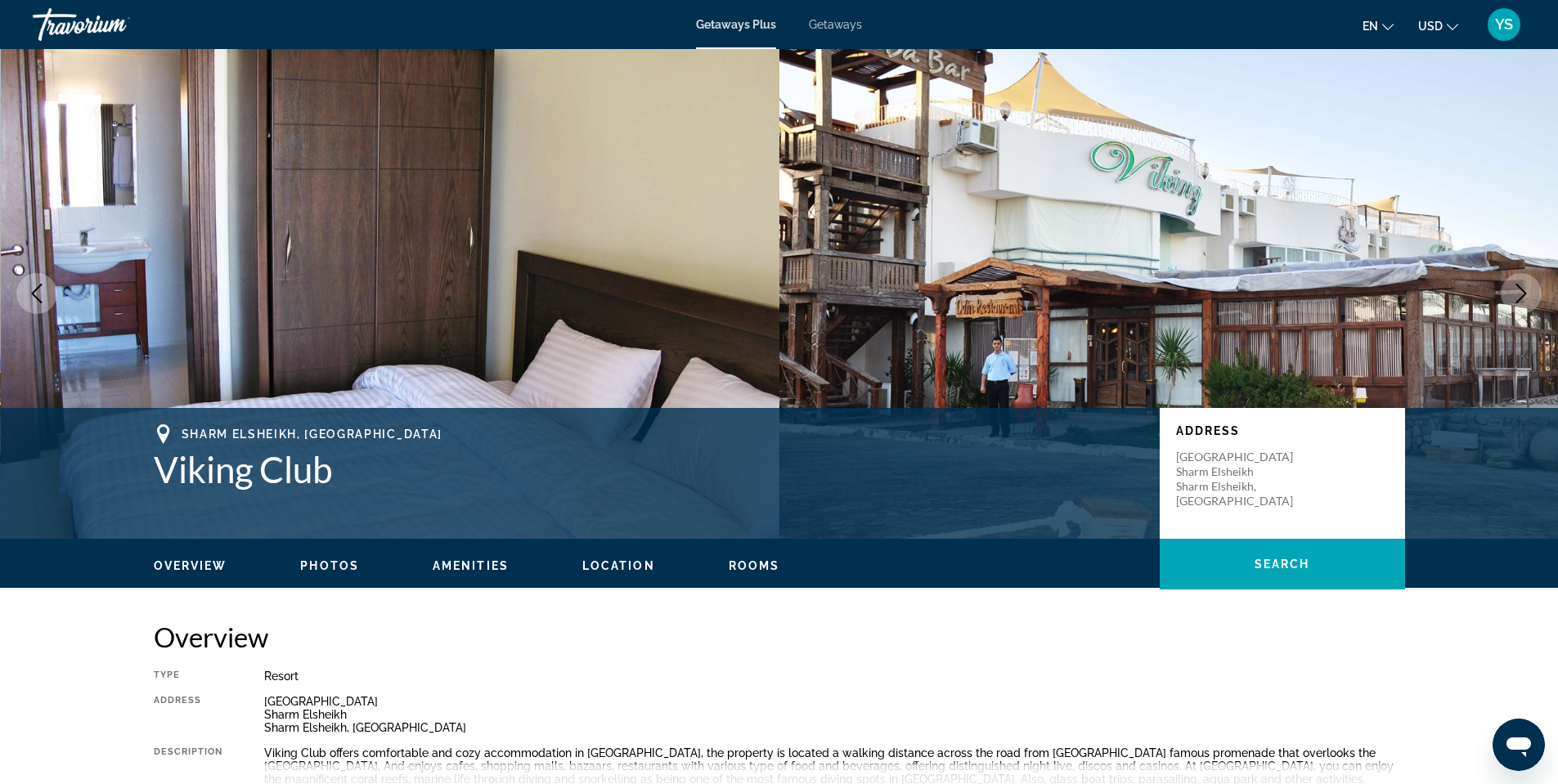
scroll to position [0, 0]
